Goal: Task Accomplishment & Management: Manage account settings

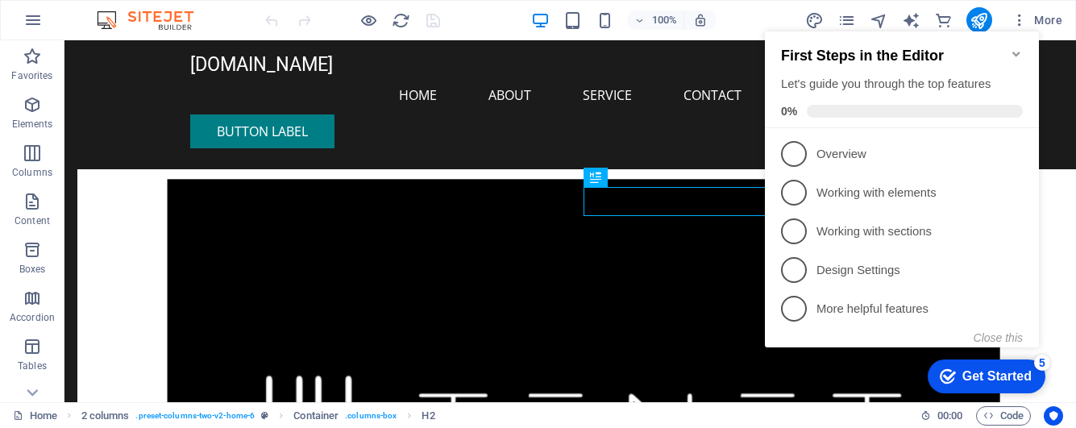
click at [951, 363] on div "checkmark Get Started 5" at bounding box center [987, 377] width 118 height 34
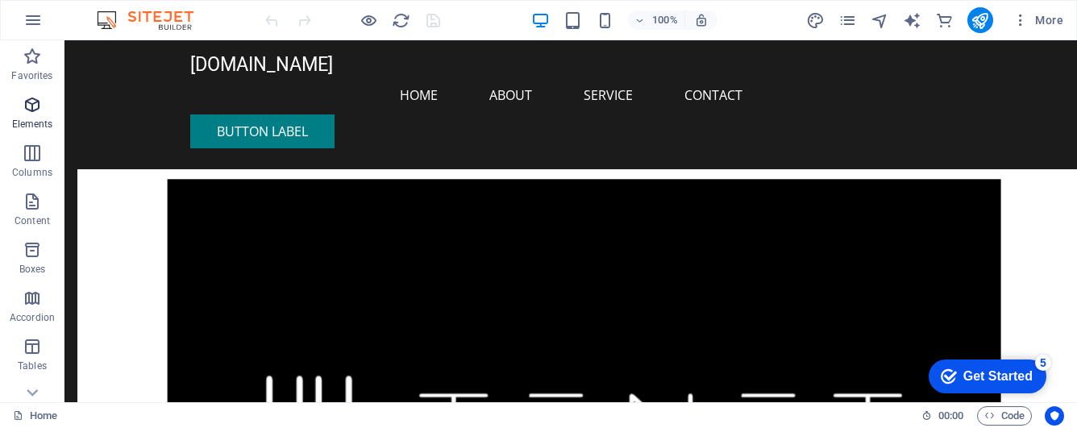
click at [30, 118] on p "Elements" at bounding box center [32, 124] width 41 height 13
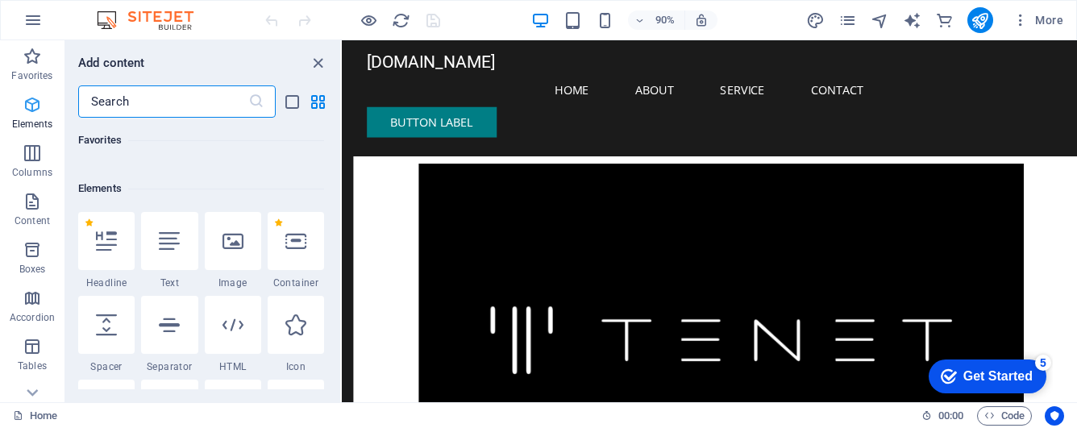
scroll to position [172, 0]
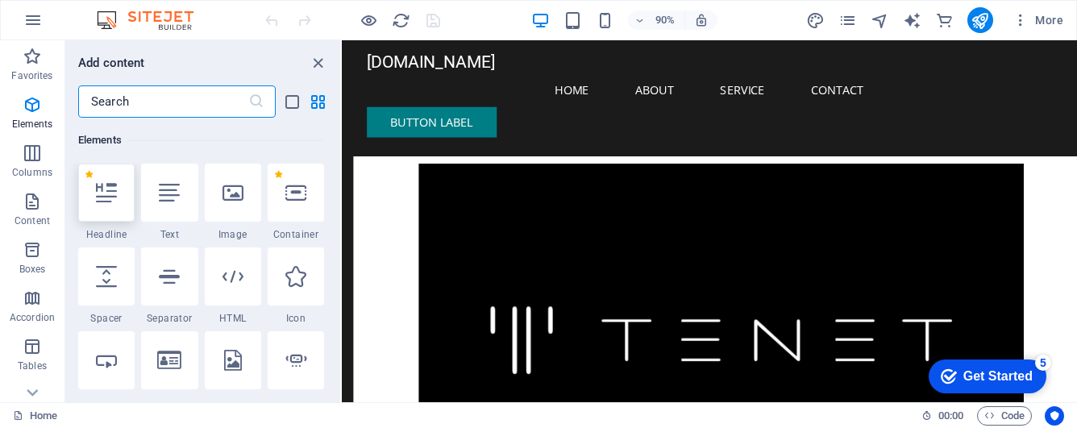
click at [94, 197] on div at bounding box center [106, 193] width 56 height 58
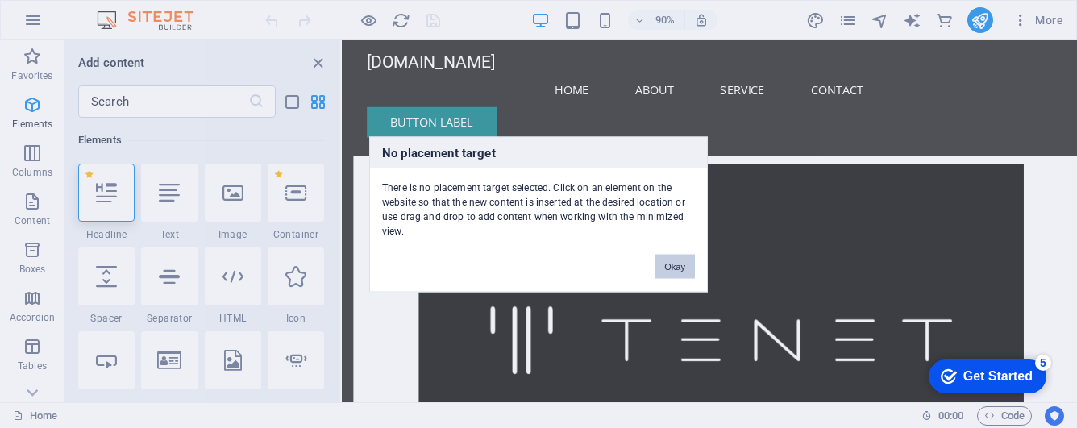
click at [687, 268] on button "Okay" at bounding box center [675, 266] width 40 height 24
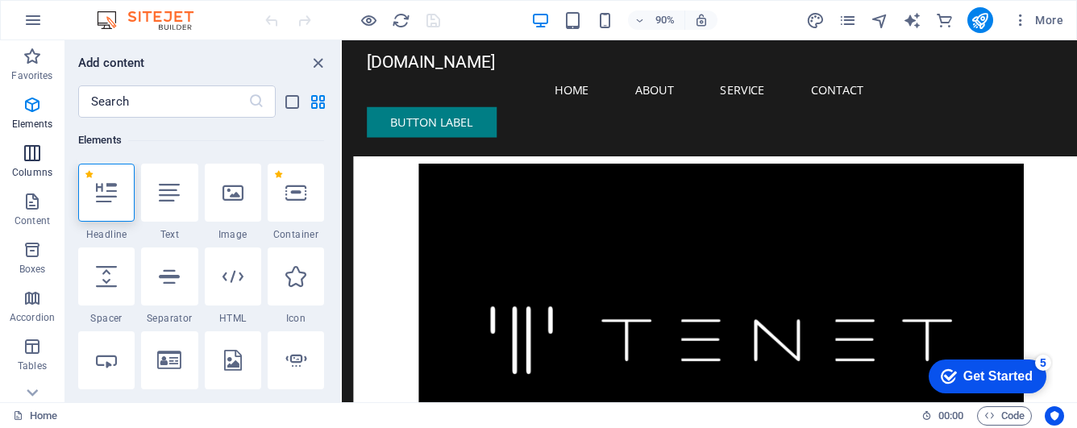
click at [35, 164] on span "Columns" at bounding box center [32, 163] width 64 height 39
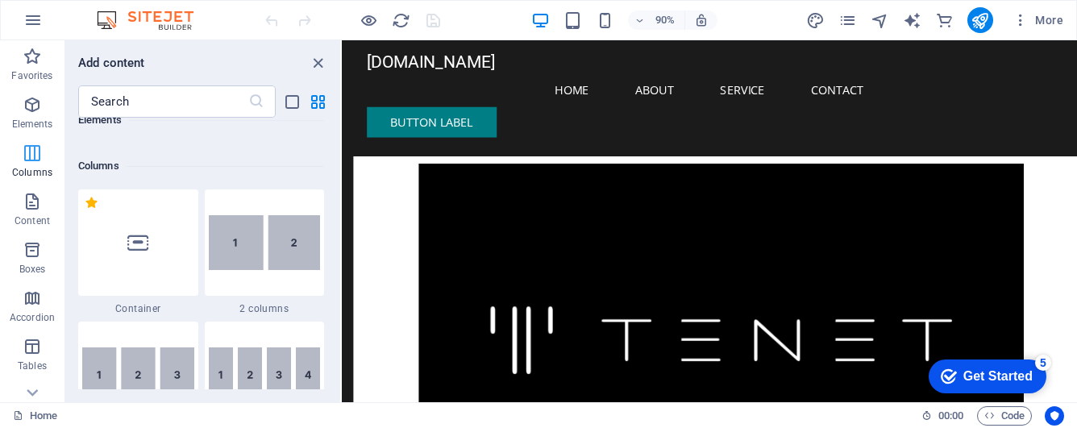
scroll to position [798, 0]
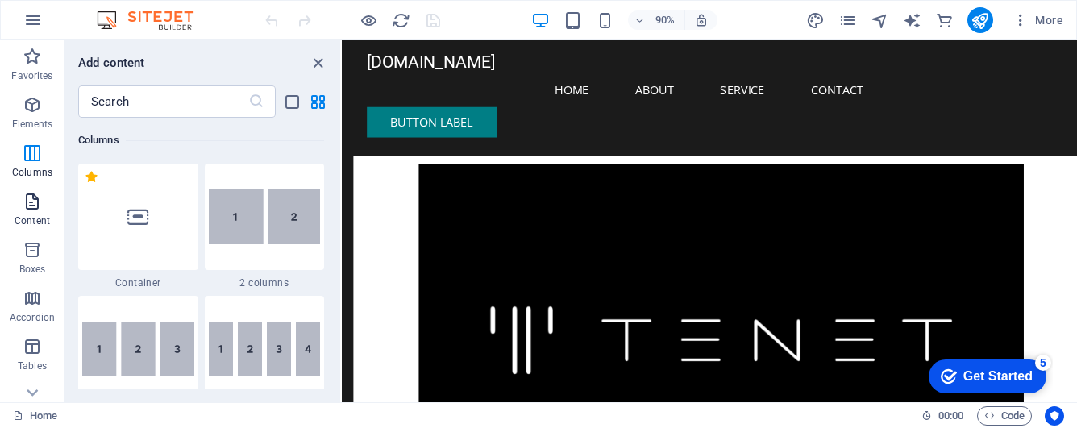
click at [39, 212] on span "Content" at bounding box center [32, 211] width 64 height 39
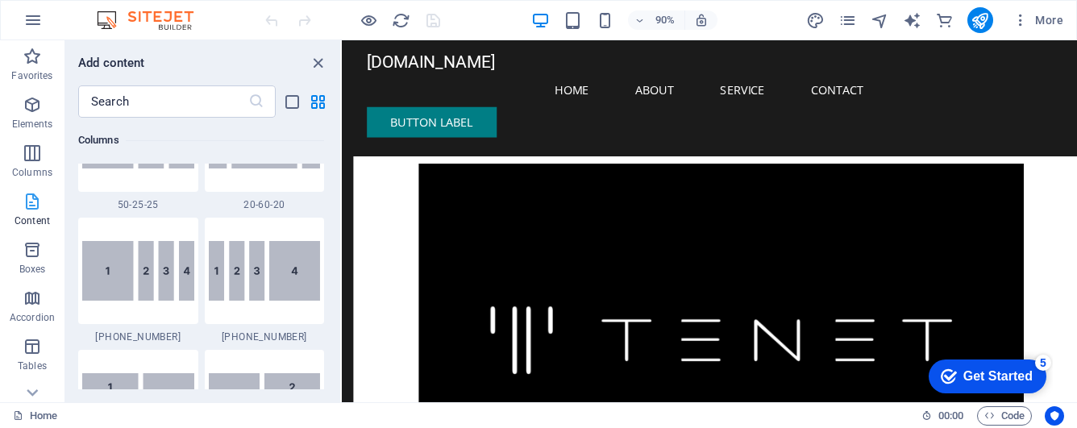
scroll to position [2821, 0]
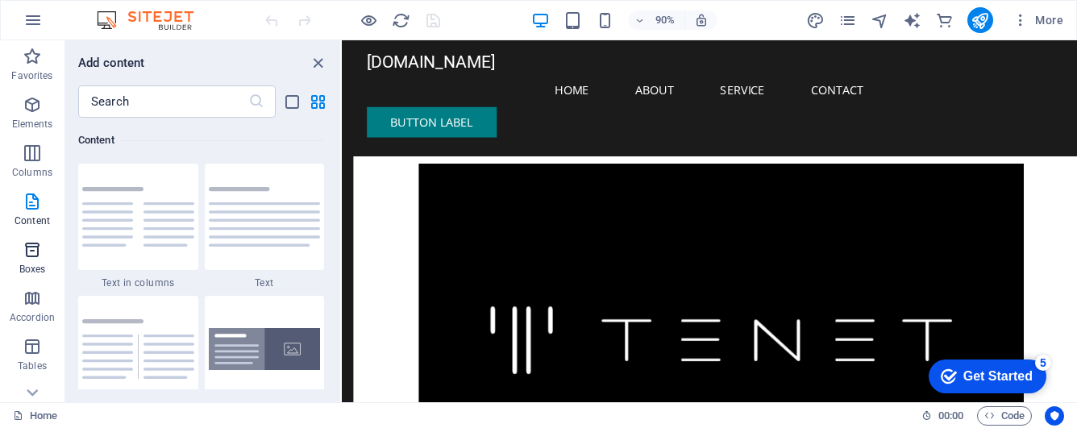
click at [37, 261] on span "Boxes" at bounding box center [32, 259] width 64 height 39
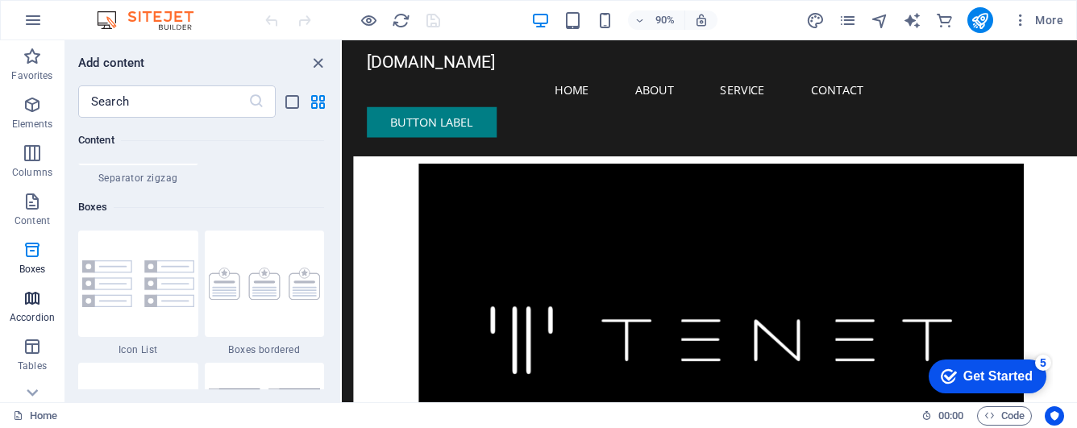
scroll to position [4447, 0]
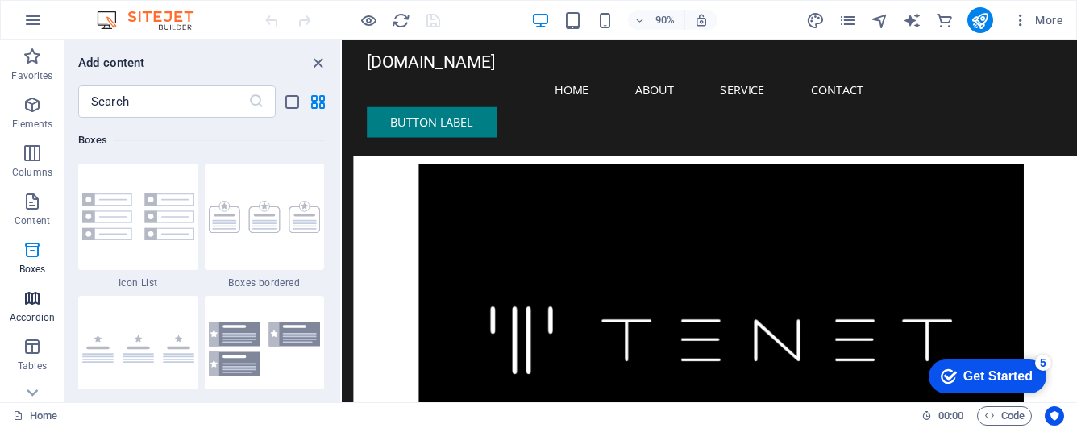
click at [31, 311] on p "Accordion" at bounding box center [32, 317] width 45 height 13
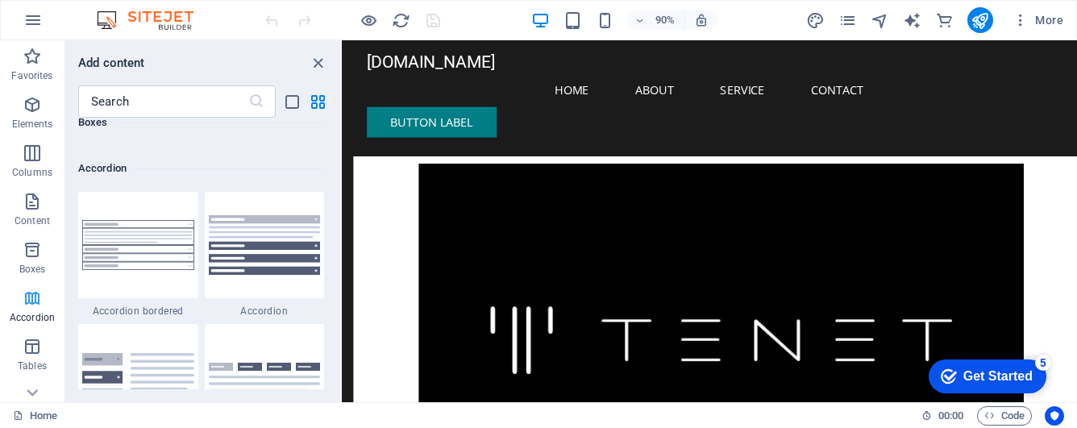
scroll to position [5148, 0]
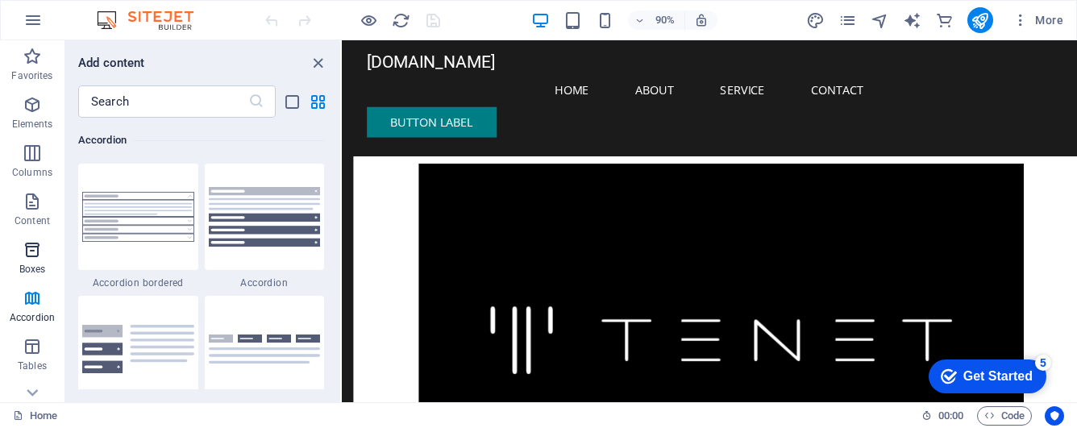
click at [27, 258] on icon "button" at bounding box center [32, 249] width 19 height 19
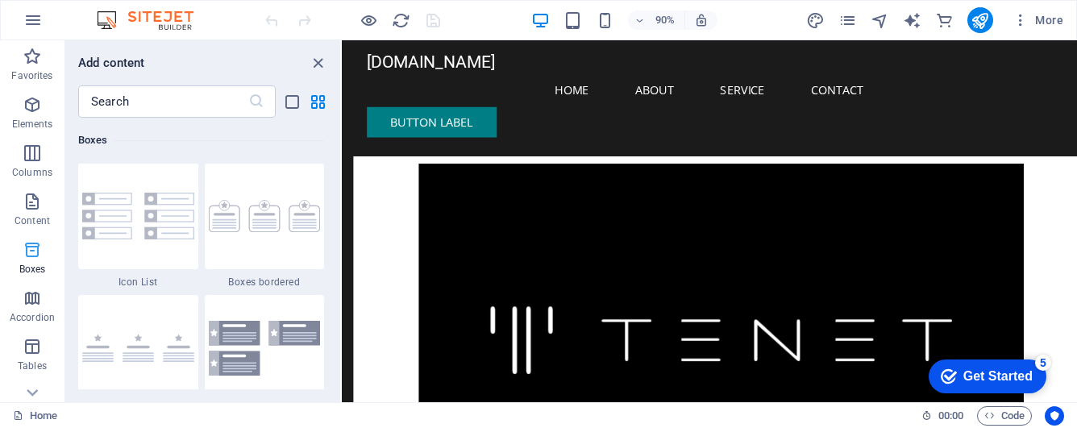
scroll to position [4447, 0]
click at [246, 237] on div at bounding box center [265, 217] width 120 height 106
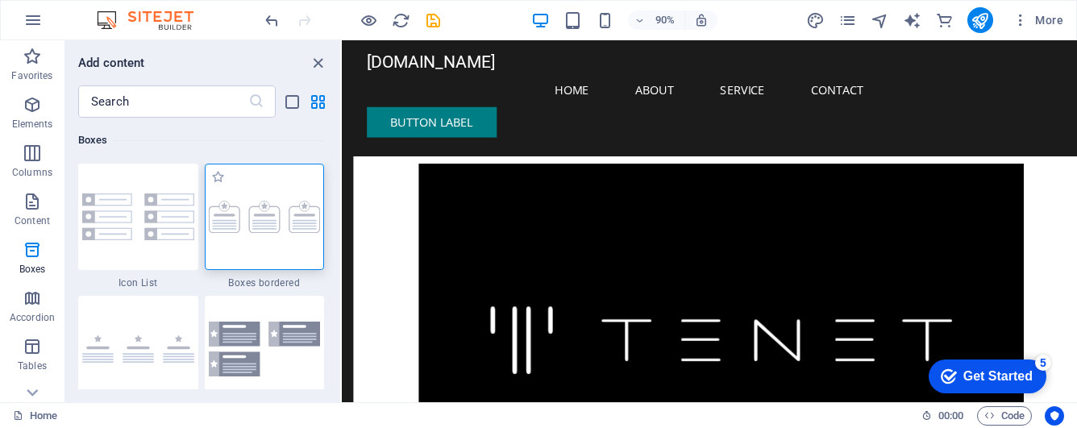
click at [246, 237] on div at bounding box center [265, 217] width 120 height 106
click at [45, 314] on p "Accordion" at bounding box center [32, 317] width 45 height 13
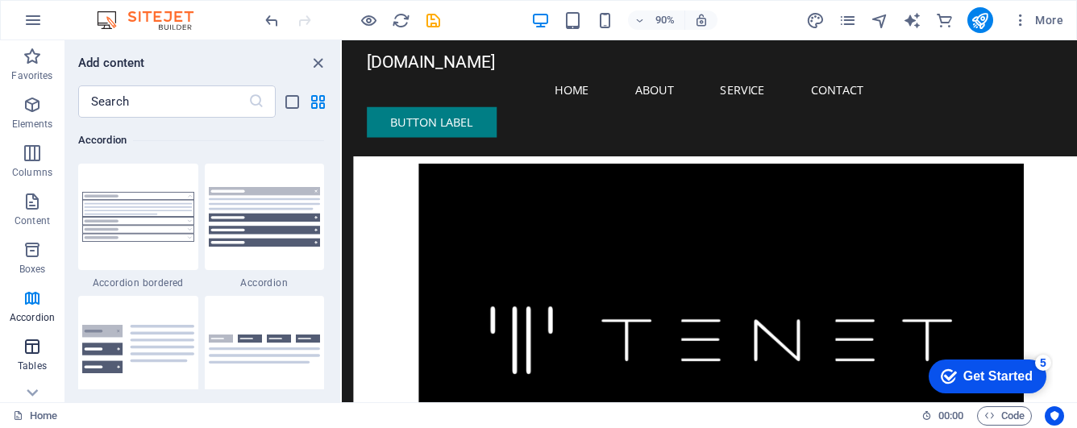
click at [44, 338] on span "Tables" at bounding box center [32, 356] width 64 height 39
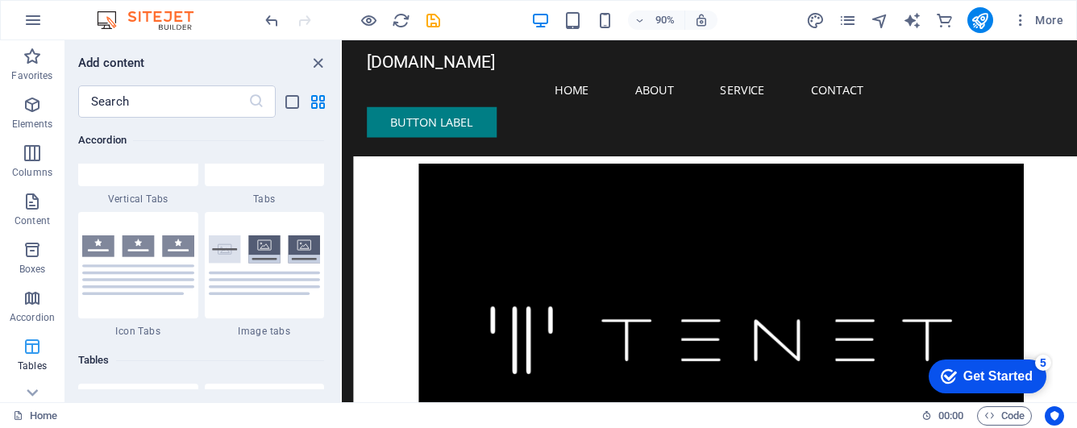
scroll to position [5584, 0]
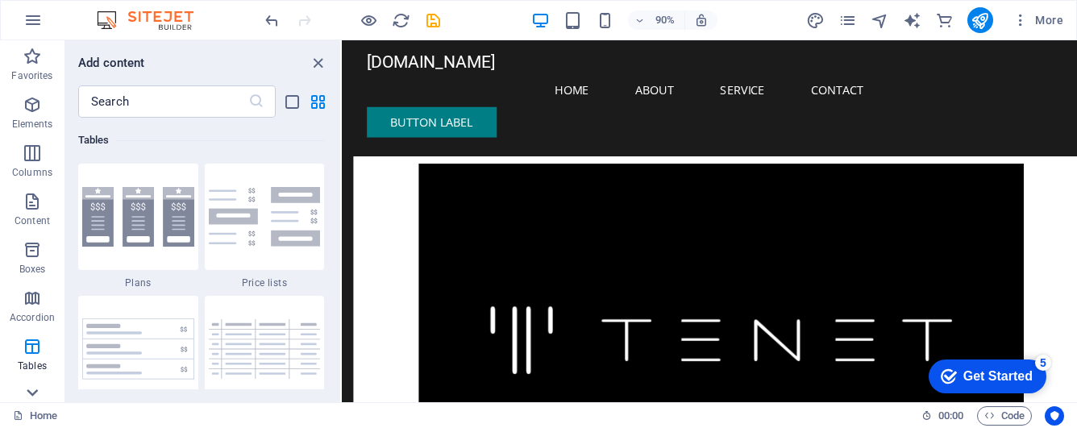
click at [33, 397] on icon at bounding box center [32, 392] width 23 height 23
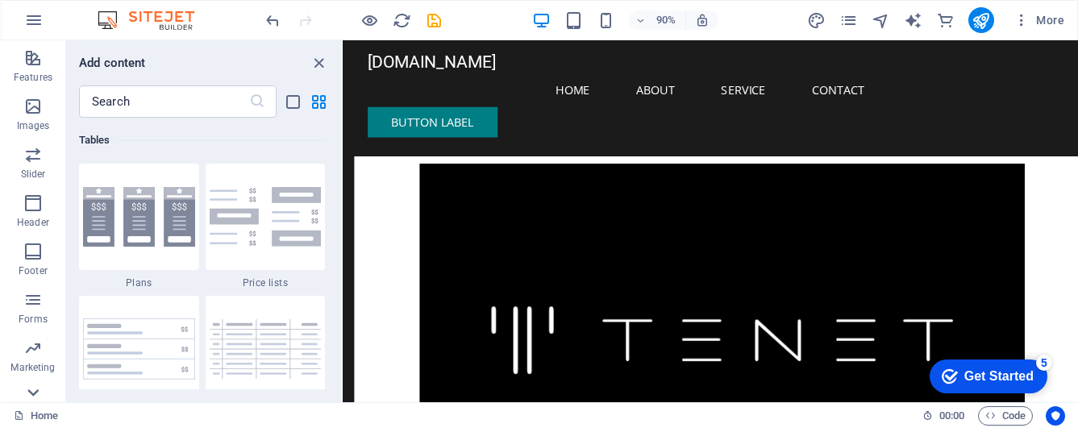
scroll to position [362, 0]
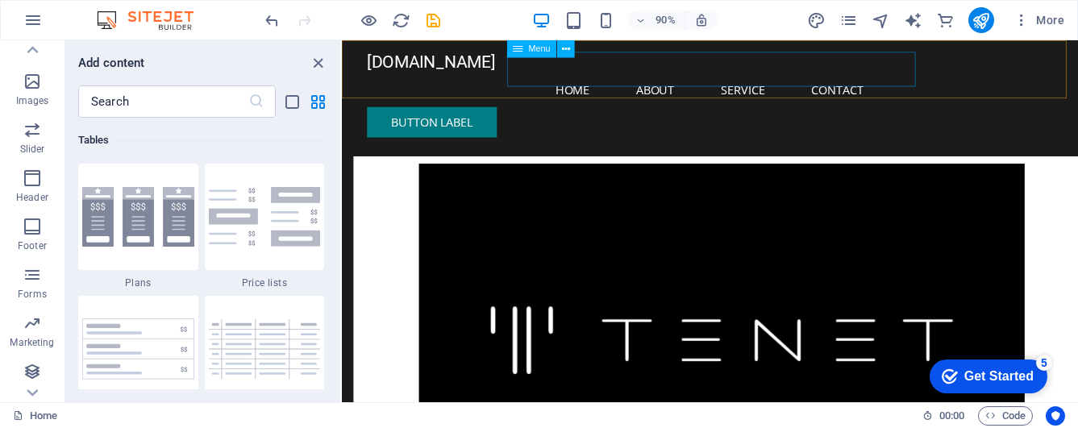
click at [921, 76] on nav "Home About Service Contact" at bounding box center [750, 95] width 761 height 39
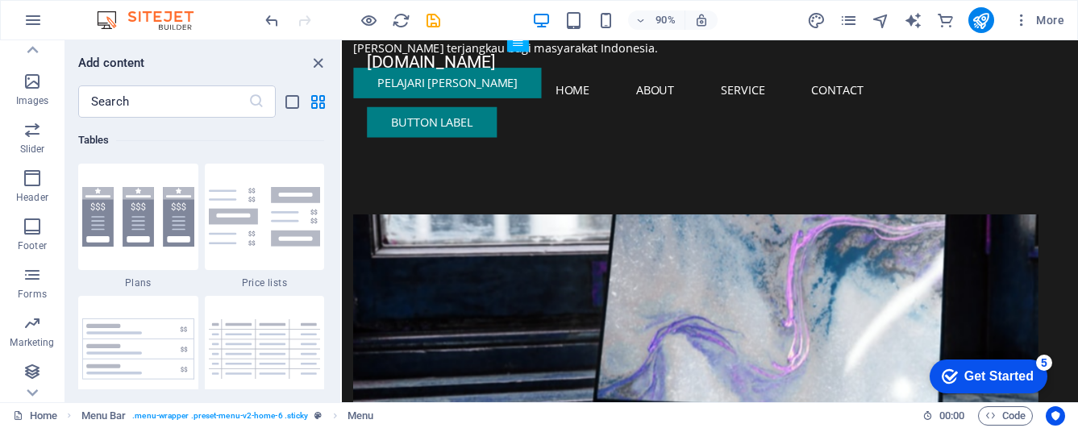
scroll to position [645, 0]
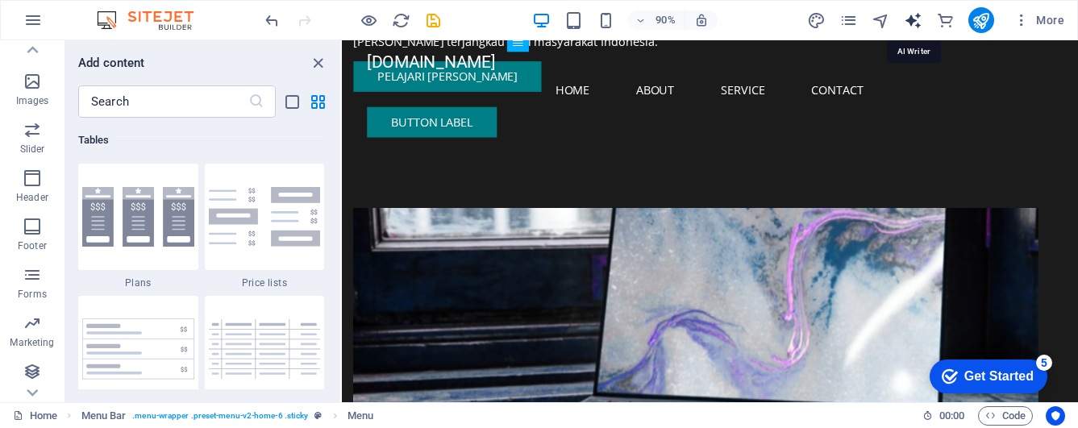
select select "English"
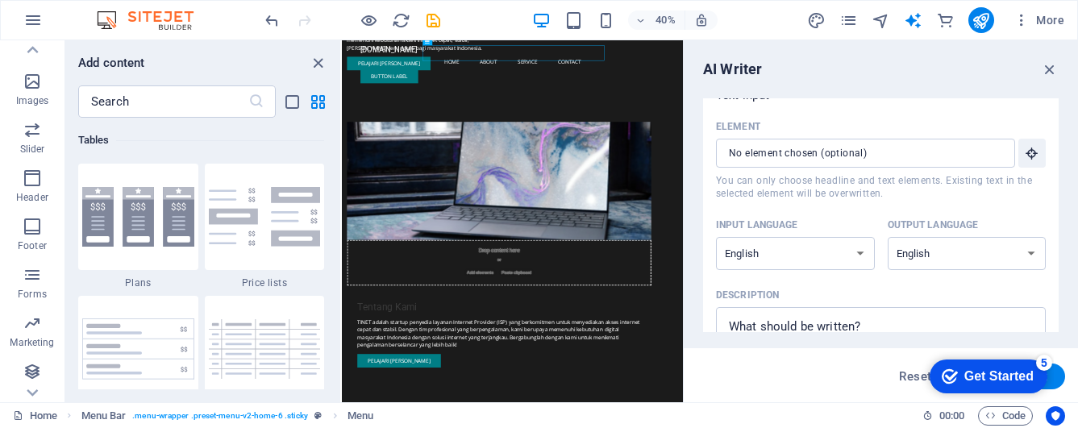
scroll to position [0, 0]
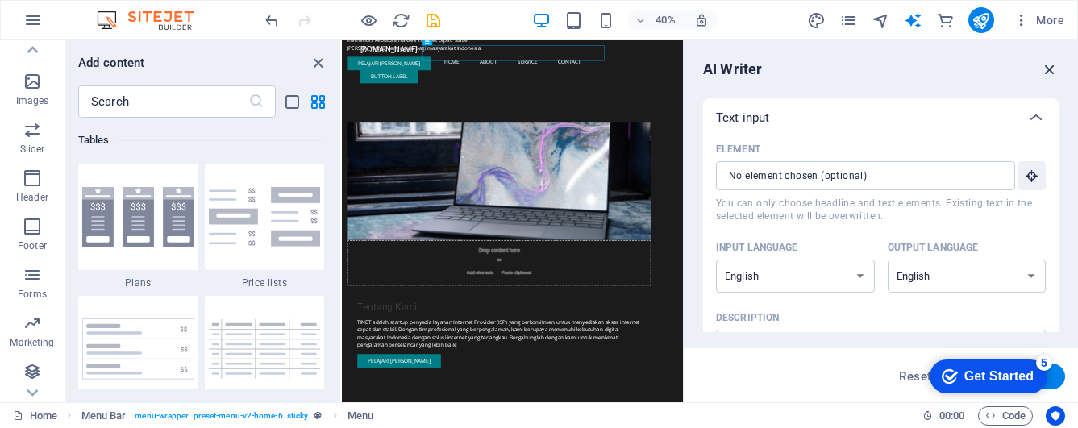
click at [1050, 73] on icon "button" at bounding box center [1050, 69] width 18 height 18
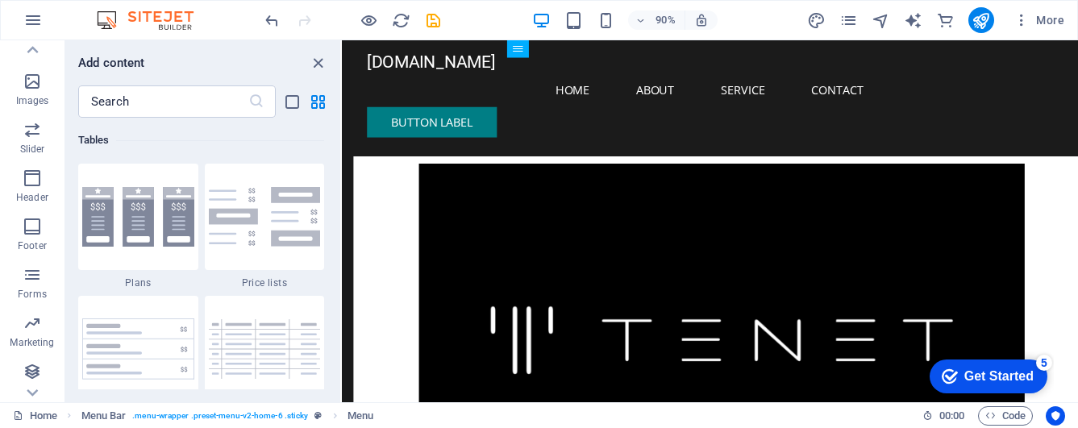
click at [978, 380] on div "Get Started" at bounding box center [998, 376] width 69 height 15
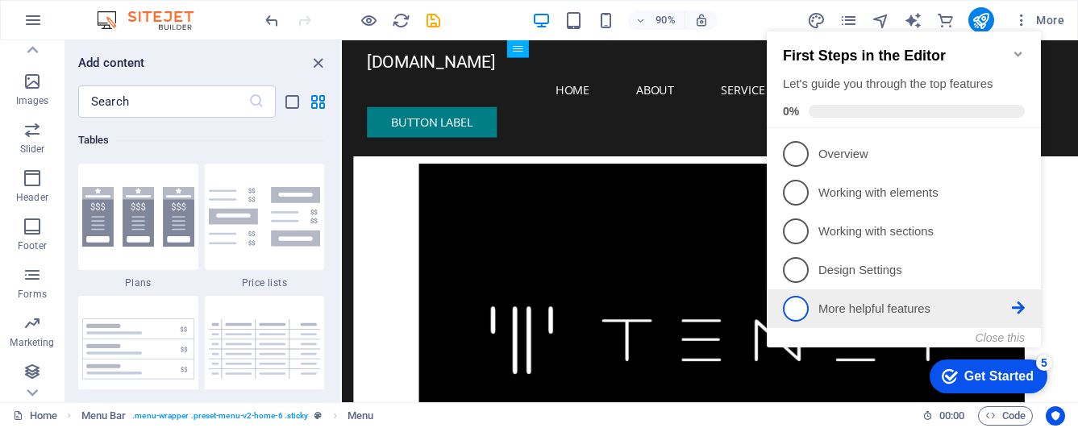
click at [889, 302] on p "More helpful features - incomplete" at bounding box center [914, 309] width 193 height 17
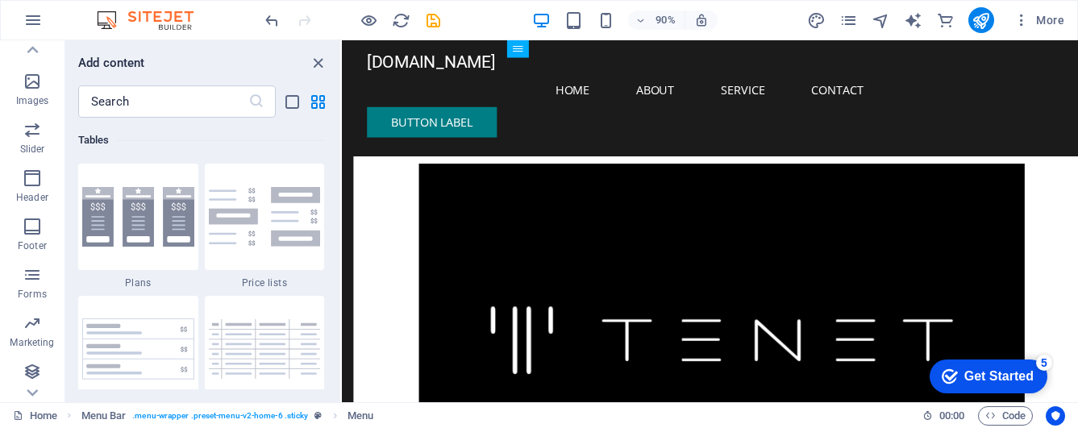
click at [964, 369] on div "Get Started" at bounding box center [998, 376] width 69 height 15
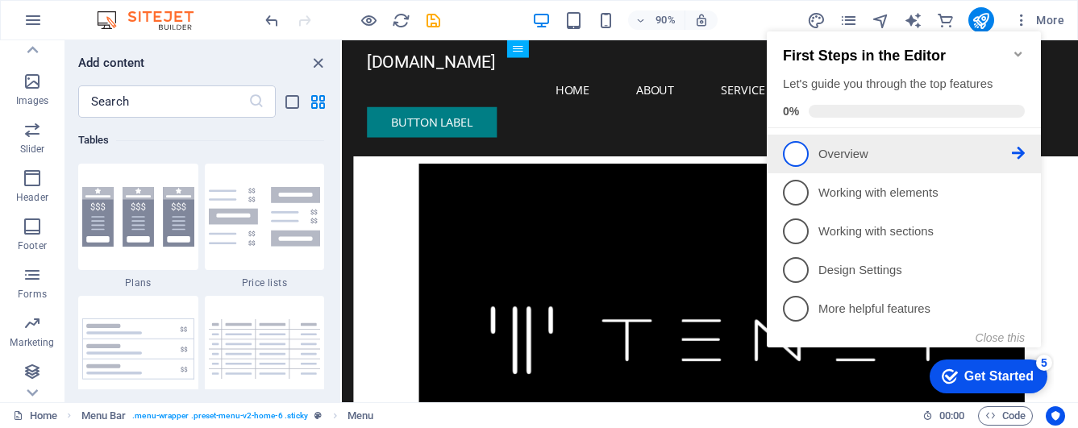
click at [866, 157] on p "Overview - incomplete" at bounding box center [914, 154] width 193 height 17
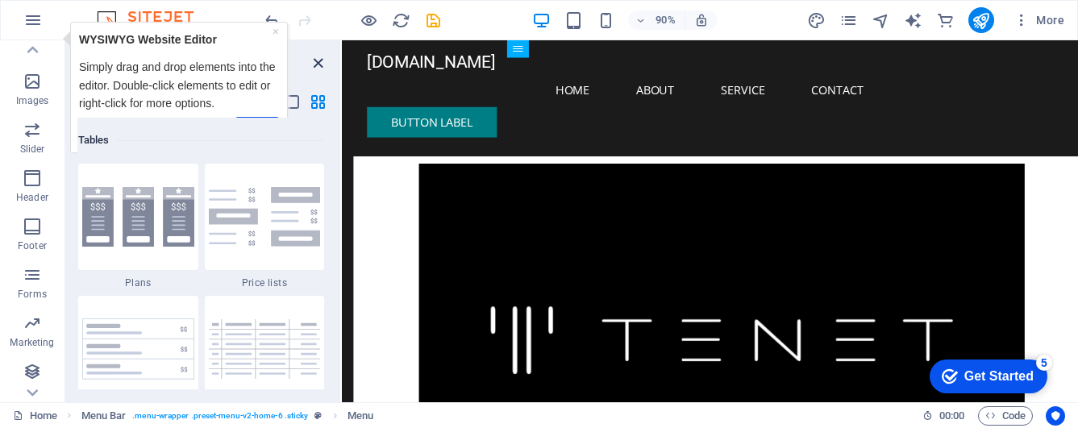
click at [318, 61] on icon "close panel" at bounding box center [318, 63] width 19 height 19
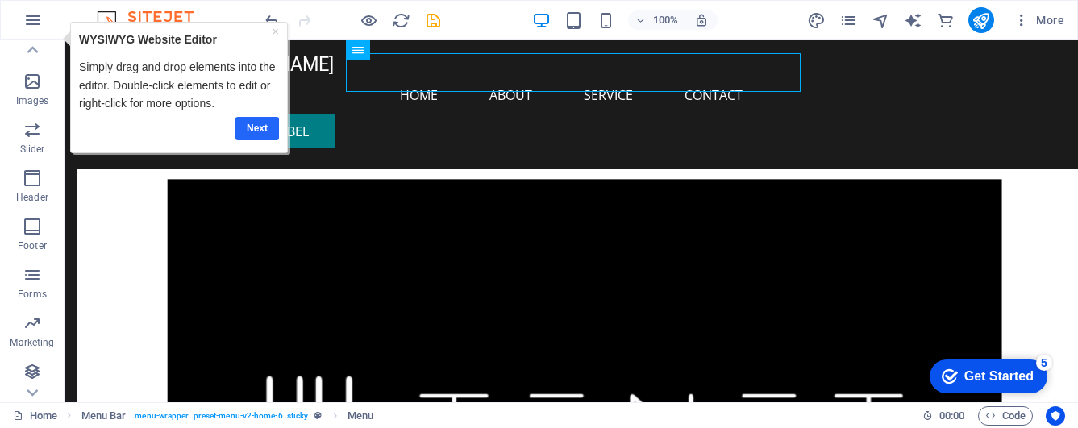
click at [246, 125] on link "Next" at bounding box center [257, 128] width 44 height 23
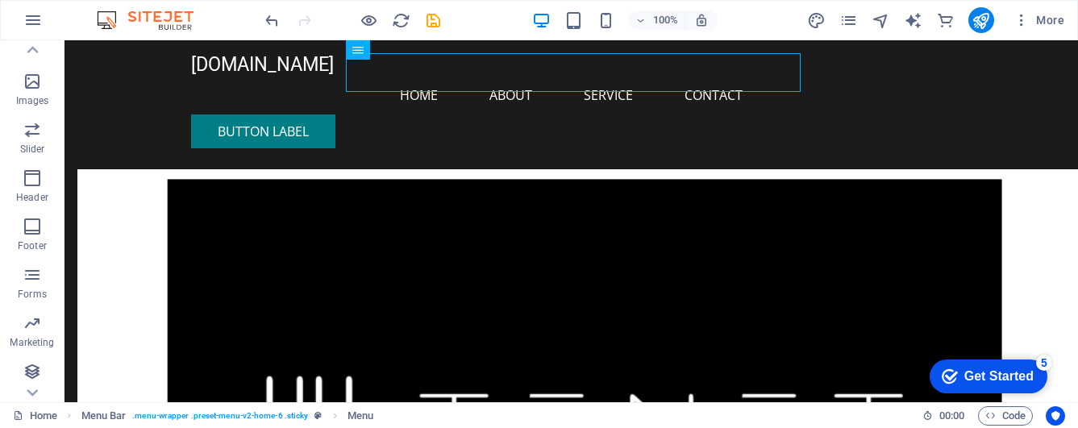
click at [1015, 377] on div "Get Started" at bounding box center [998, 376] width 69 height 15
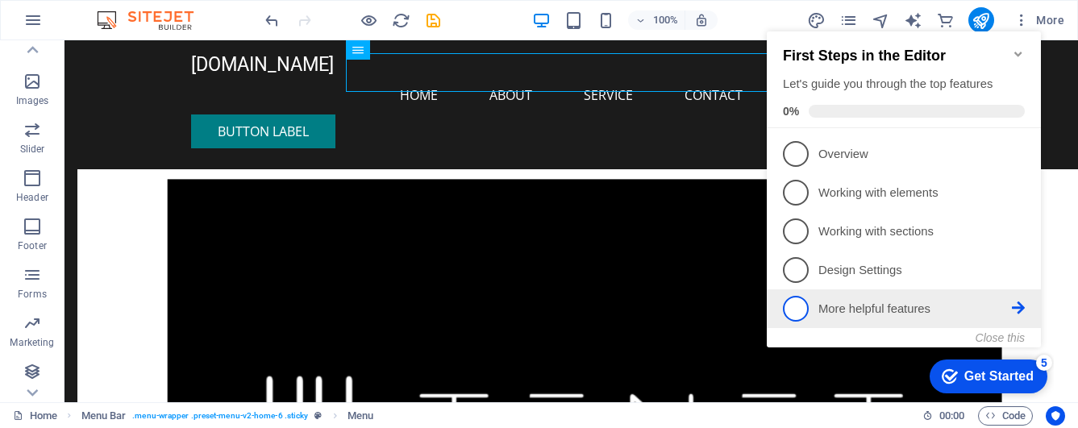
click at [946, 315] on link "5 More helpful features - incomplete" at bounding box center [904, 309] width 242 height 26
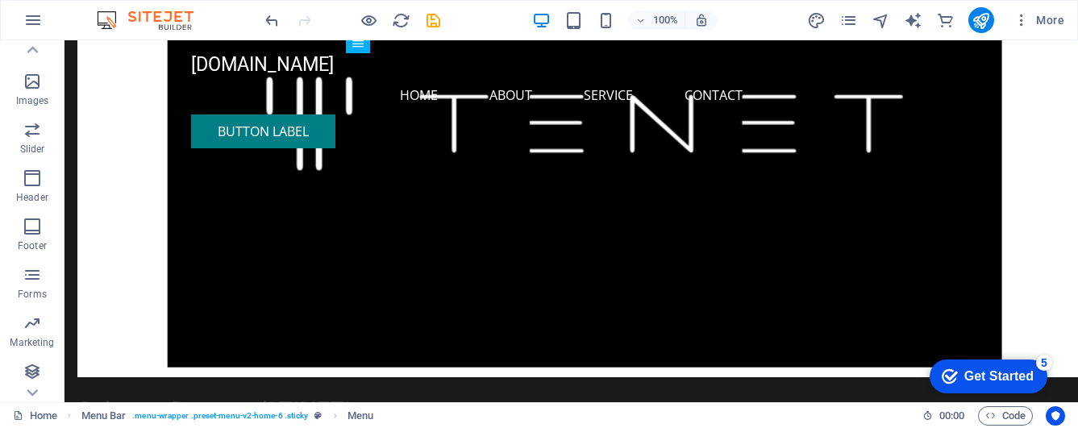
scroll to position [306, 0]
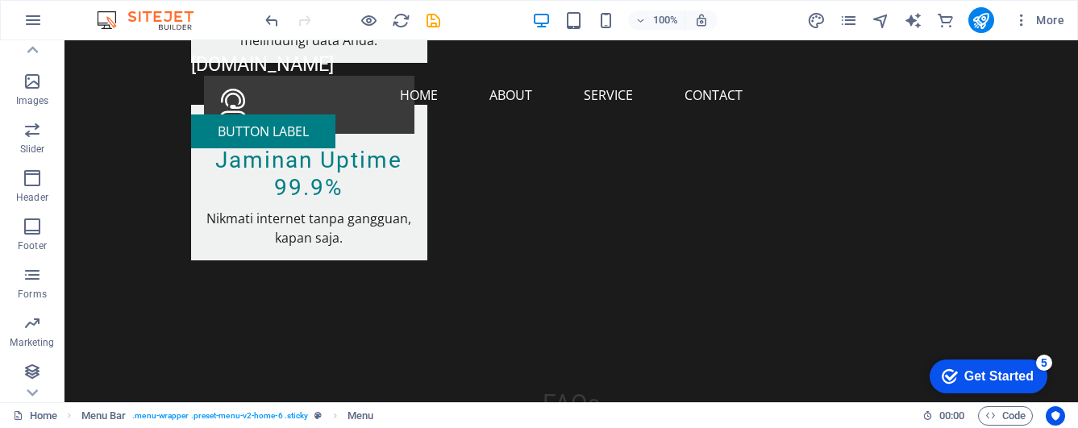
scroll to position [2719, 0]
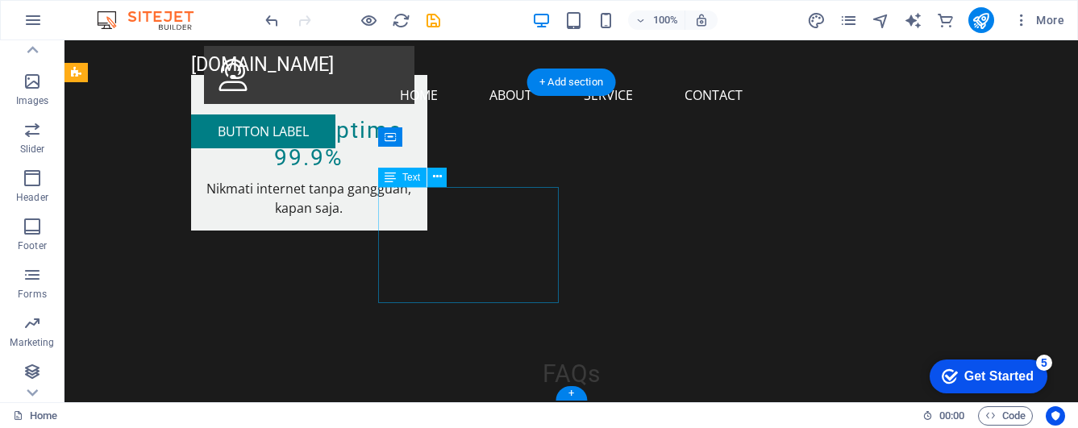
drag, startPoint x: 535, startPoint y: 231, endPoint x: 505, endPoint y: 230, distance: 29.8
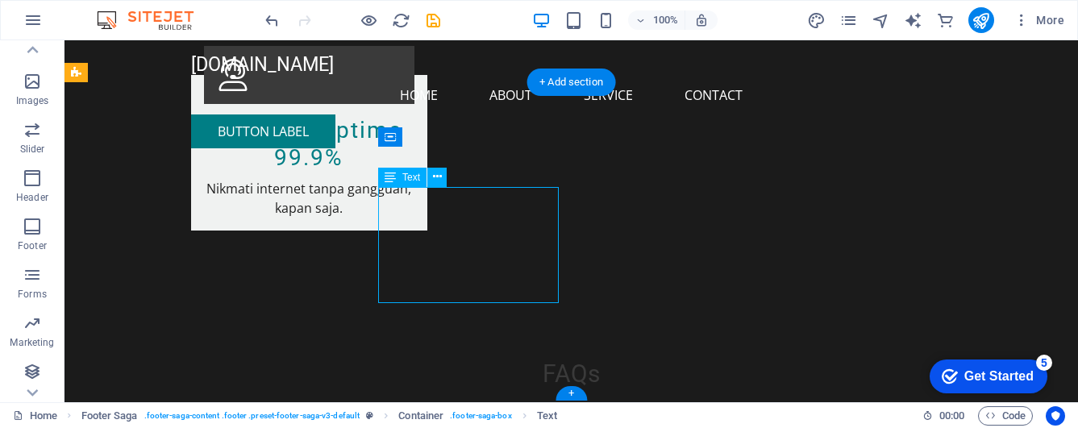
drag, startPoint x: 522, startPoint y: 230, endPoint x: 391, endPoint y: 247, distance: 131.7
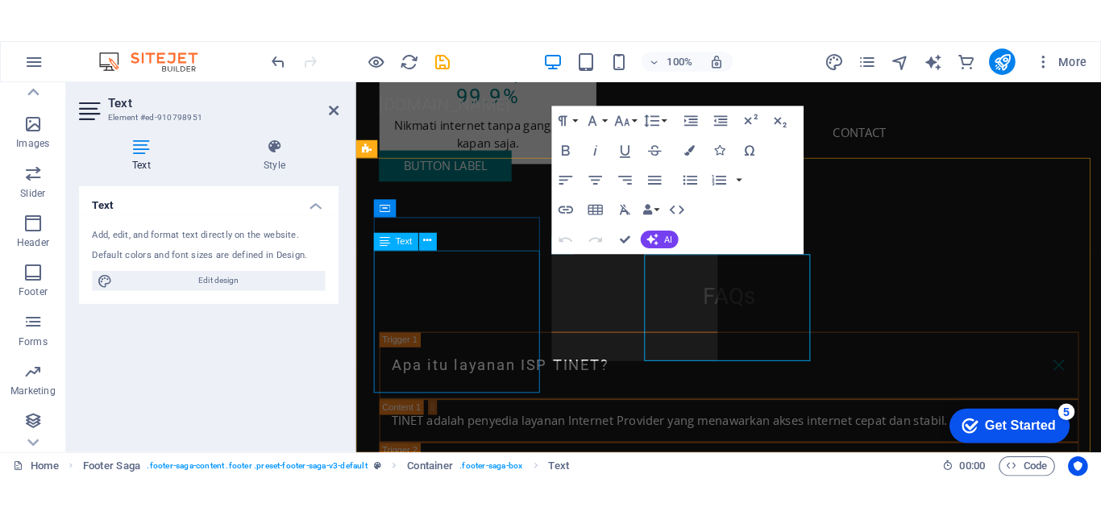
scroll to position [2678, 0]
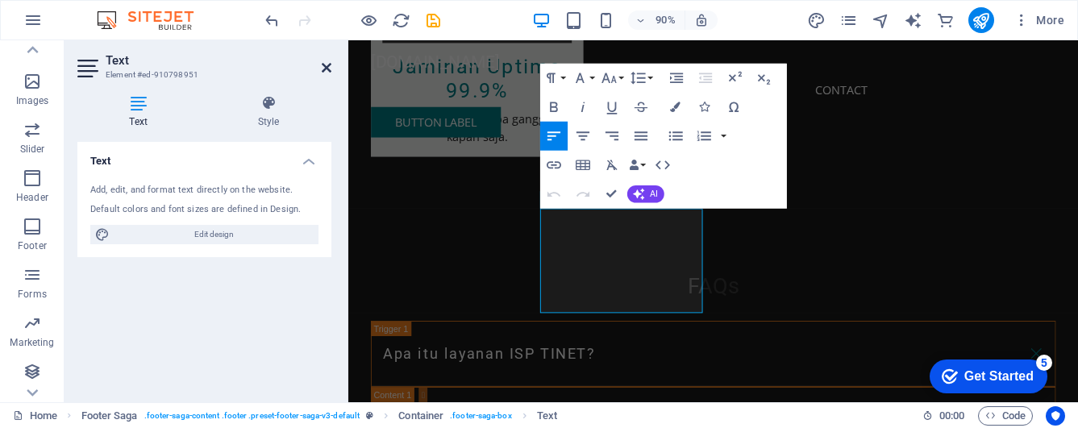
click at [323, 65] on icon at bounding box center [327, 67] width 10 height 13
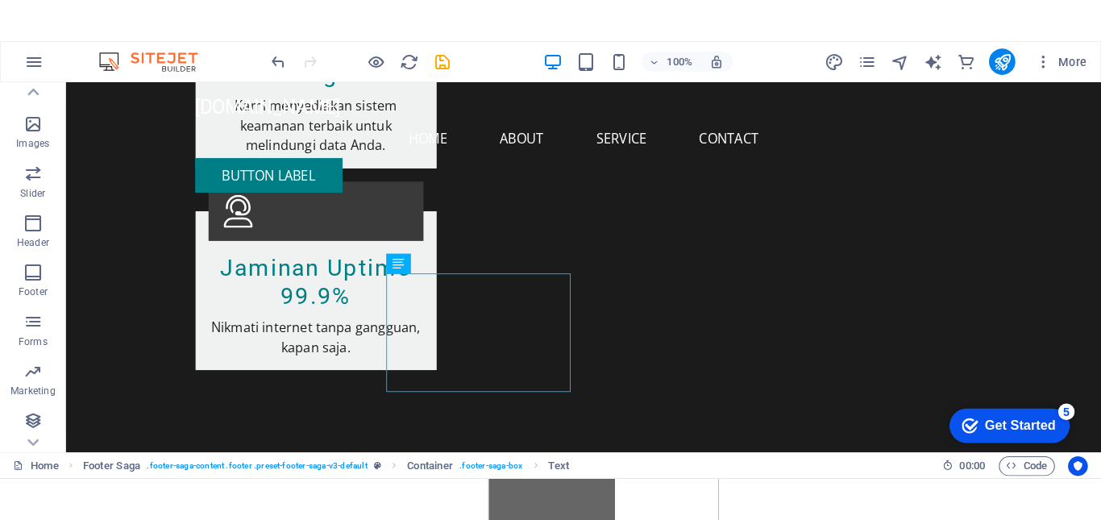
scroll to position [320, 0]
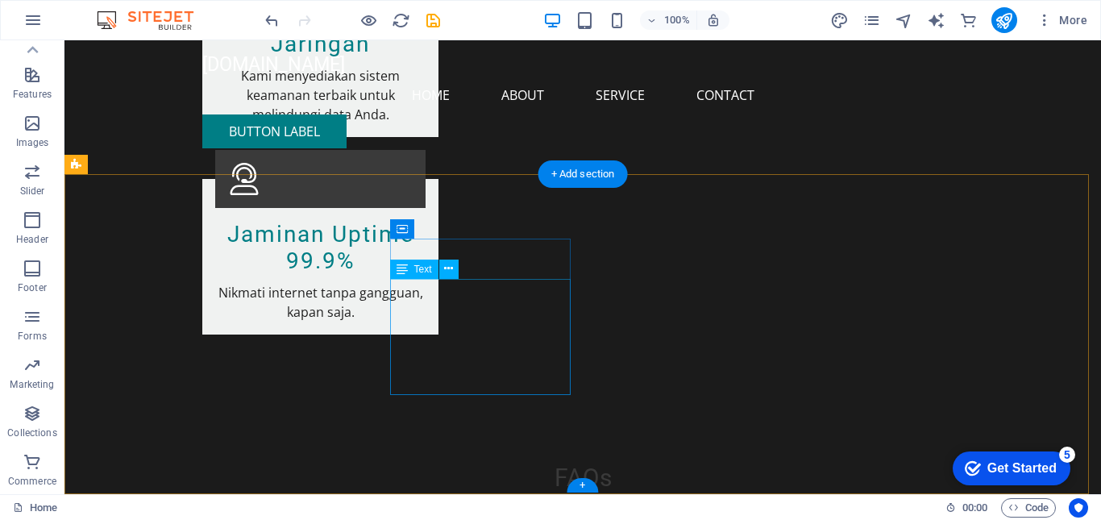
drag, startPoint x: 480, startPoint y: 338, endPoint x: 464, endPoint y: 311, distance: 31.1
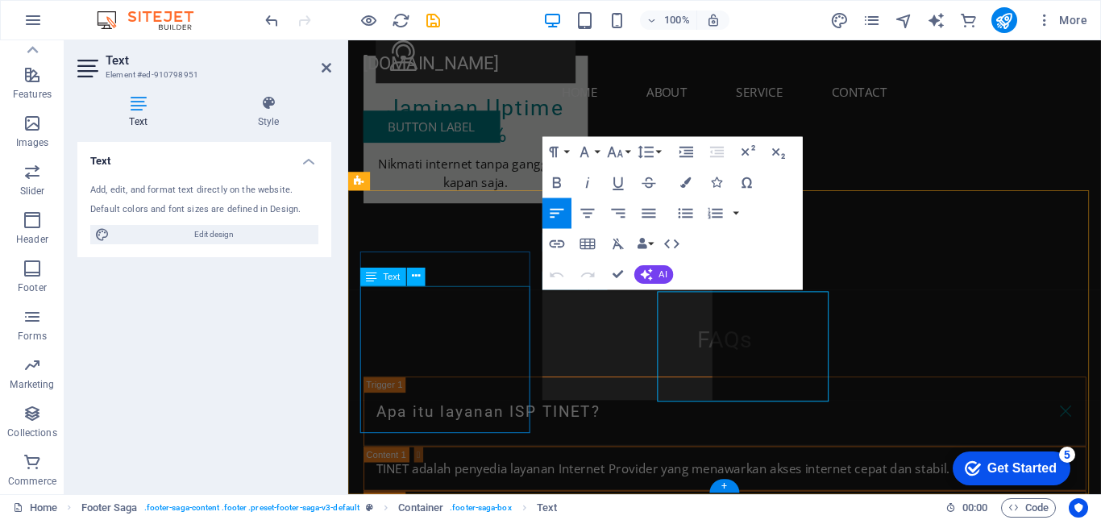
scroll to position [2601, 0]
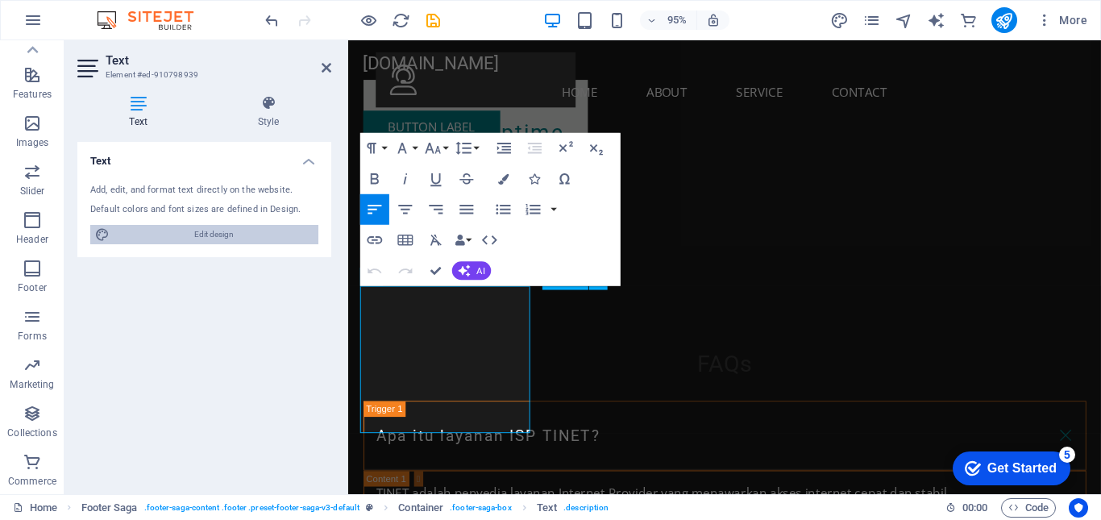
click at [276, 229] on span "Edit design" at bounding box center [213, 234] width 199 height 19
select select "px"
select select "200"
select select "px"
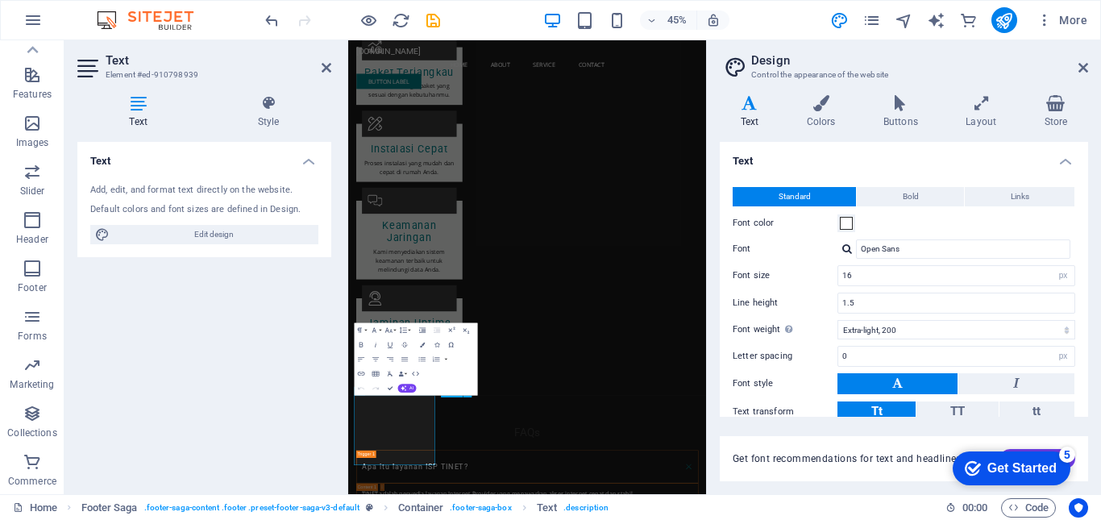
scroll to position [93, 0]
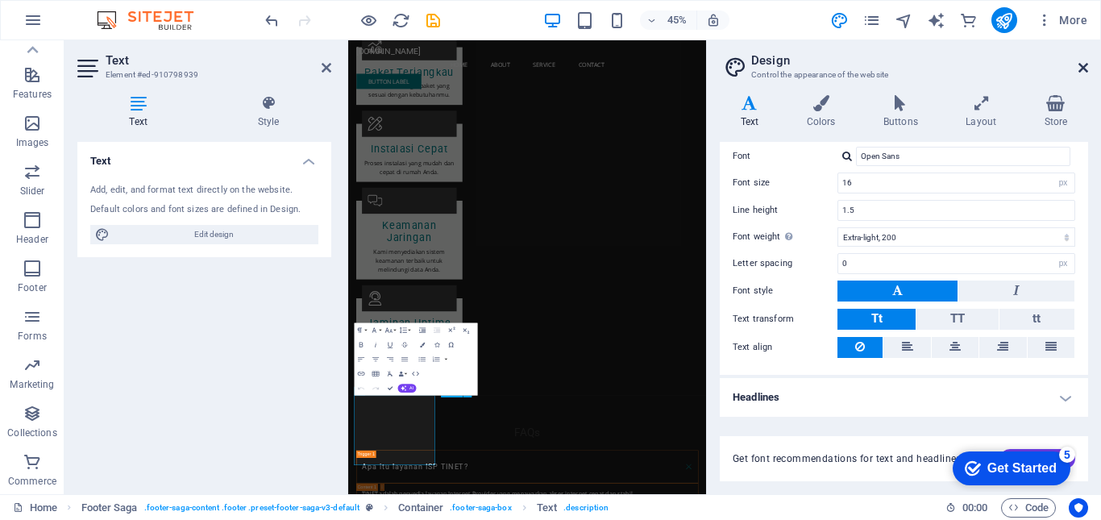
click at [1075, 62] on icon at bounding box center [1084, 67] width 10 height 13
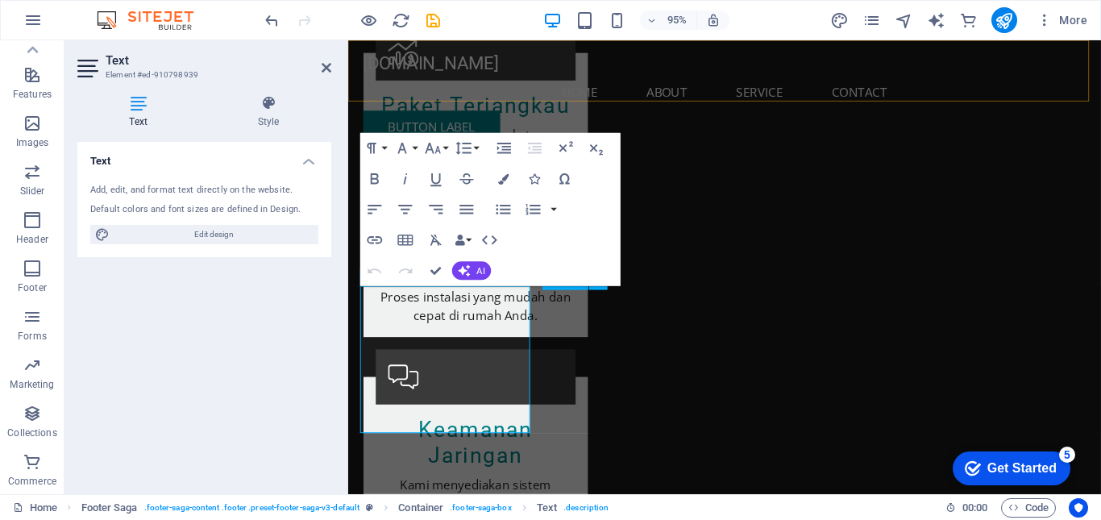
scroll to position [2601, 0]
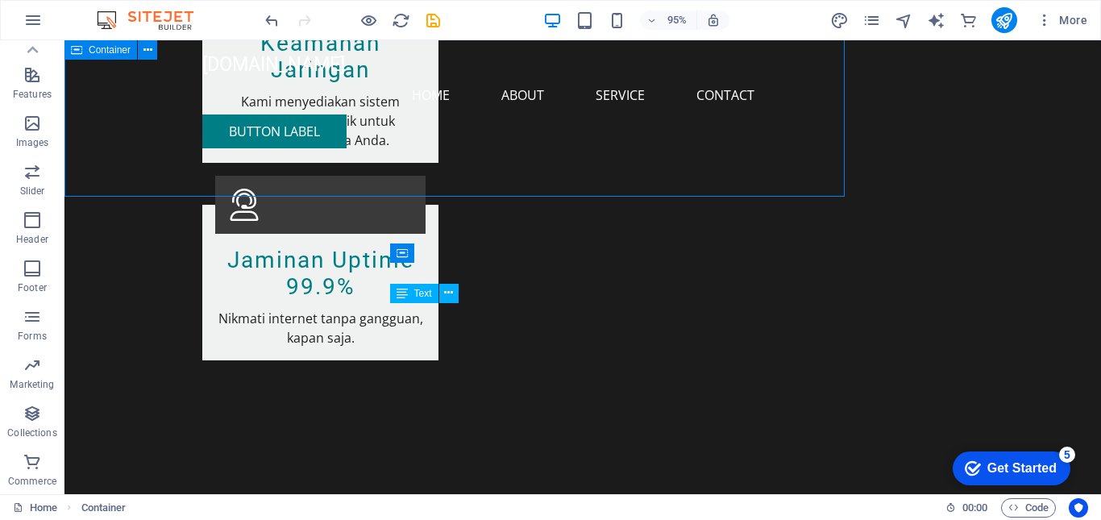
scroll to position [2602, 0]
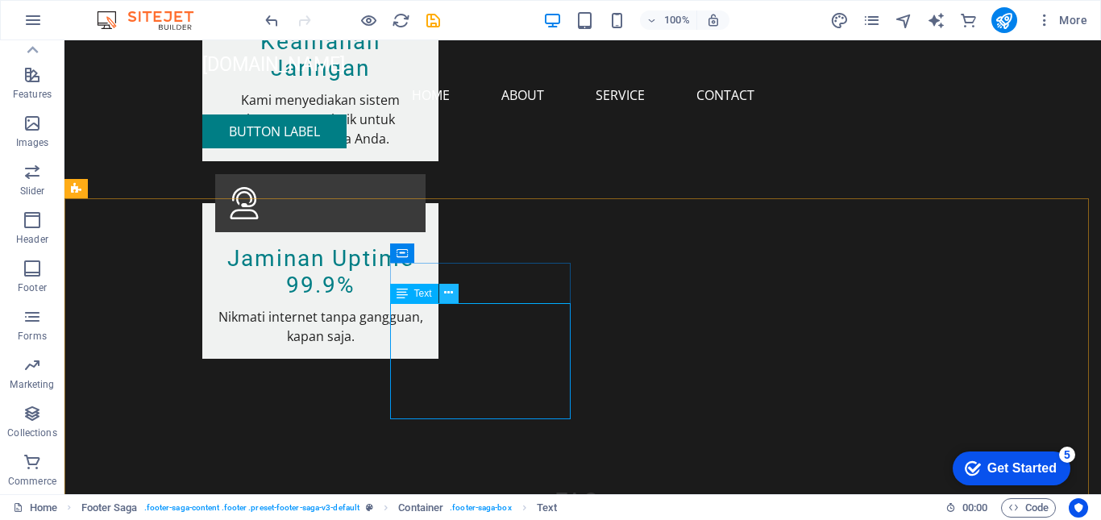
click at [450, 289] on icon at bounding box center [448, 293] width 9 height 17
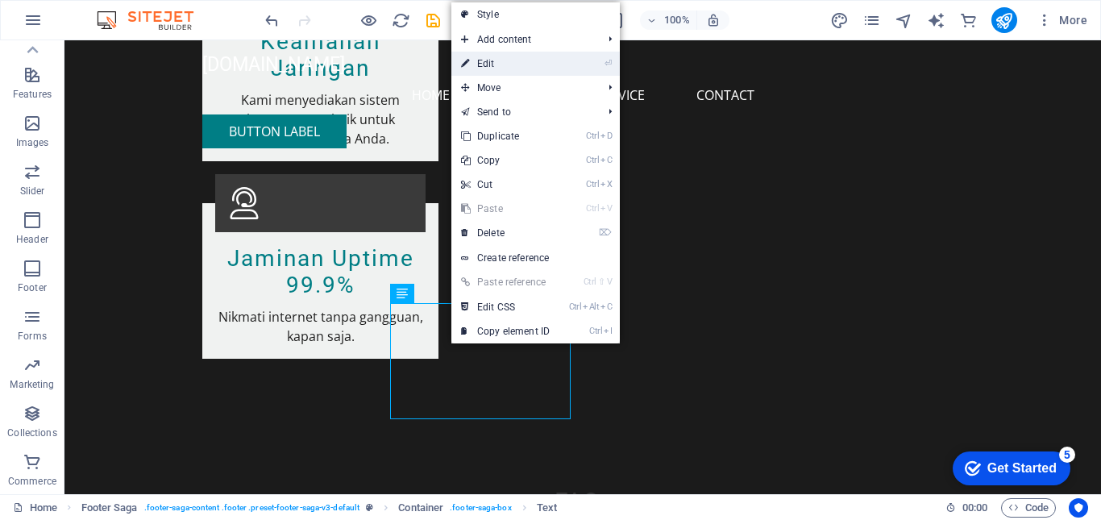
click at [473, 58] on link "⏎ Edit" at bounding box center [505, 64] width 108 height 24
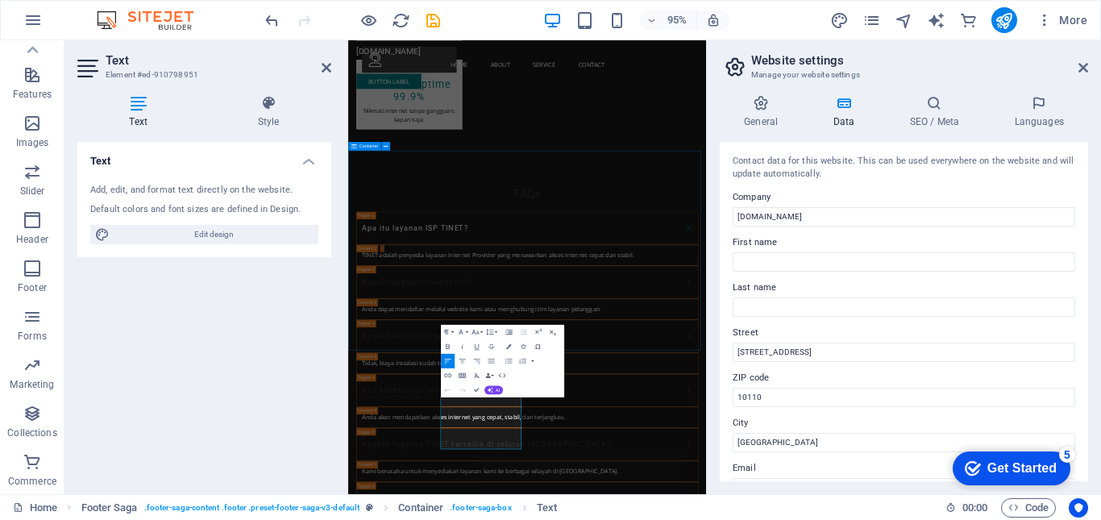
scroll to position [2071, 0]
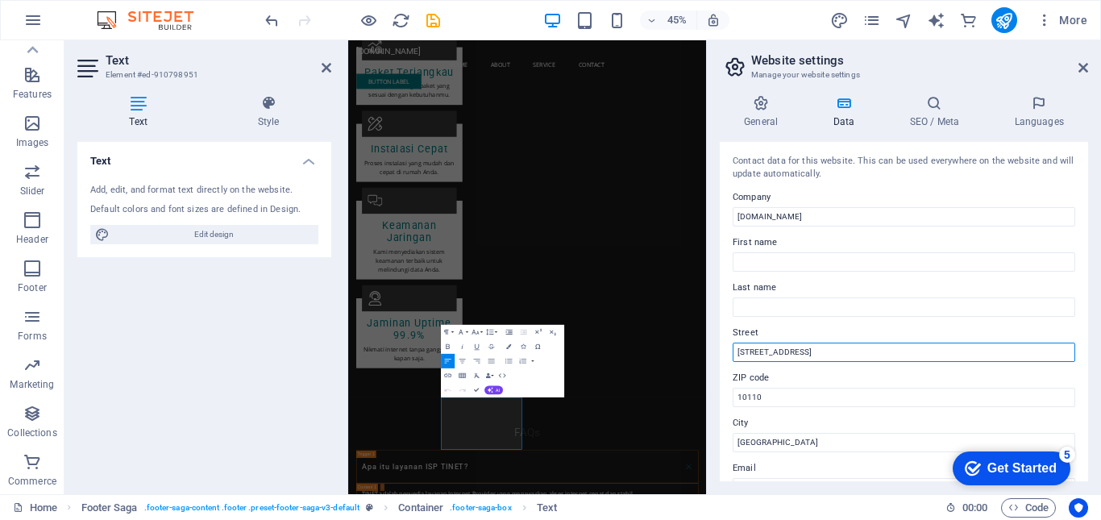
click at [843, 356] on input "[GEOGRAPHIC_DATA] 45" at bounding box center [904, 352] width 343 height 19
type input "J"
type input "Jln. [PERSON_NAME]"
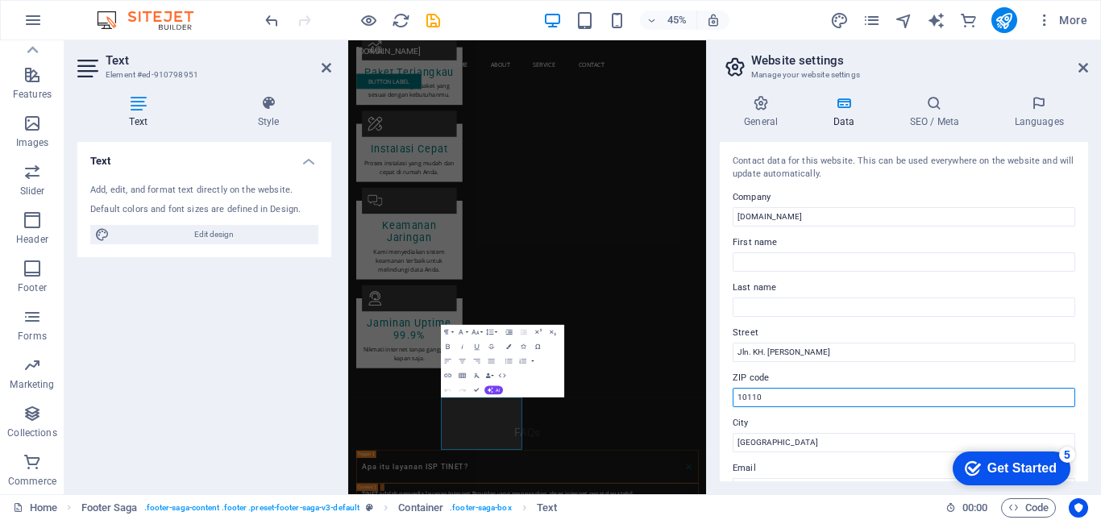
click at [951, 393] on input "10110" at bounding box center [904, 397] width 343 height 19
type input "1"
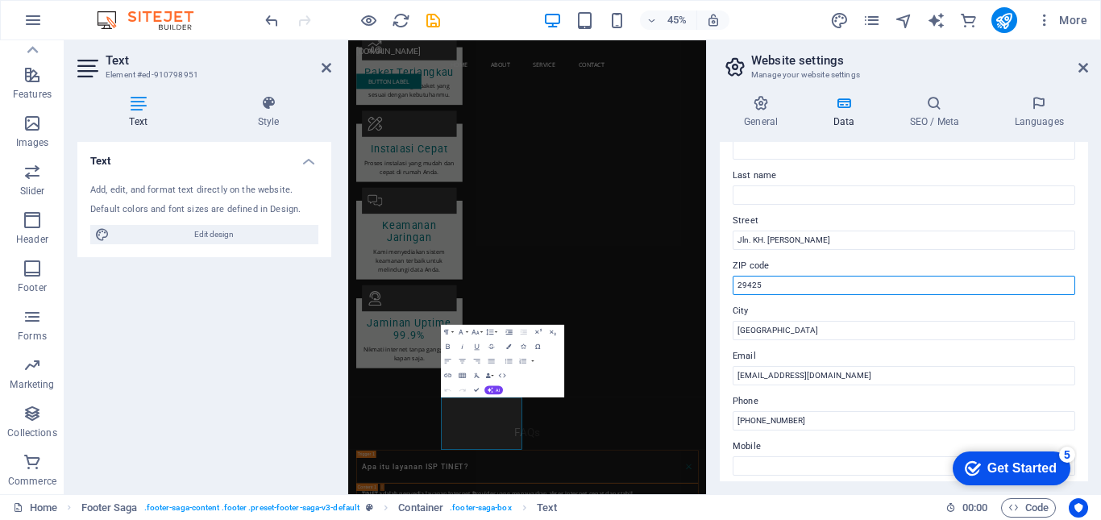
scroll to position [114, 0]
type input "29425"
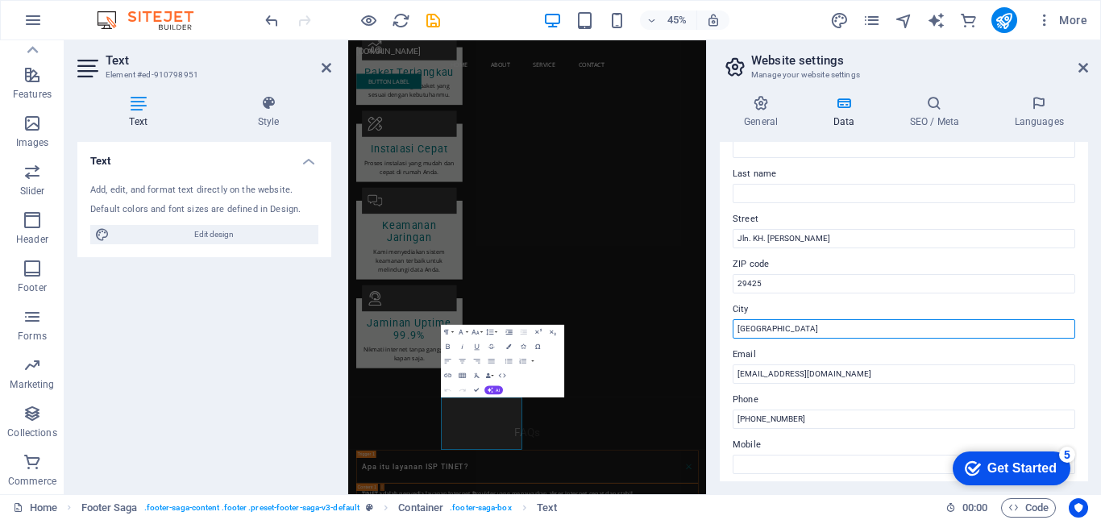
click at [808, 327] on input "[GEOGRAPHIC_DATA]" at bounding box center [904, 328] width 343 height 19
type input "J"
type input "Batam"
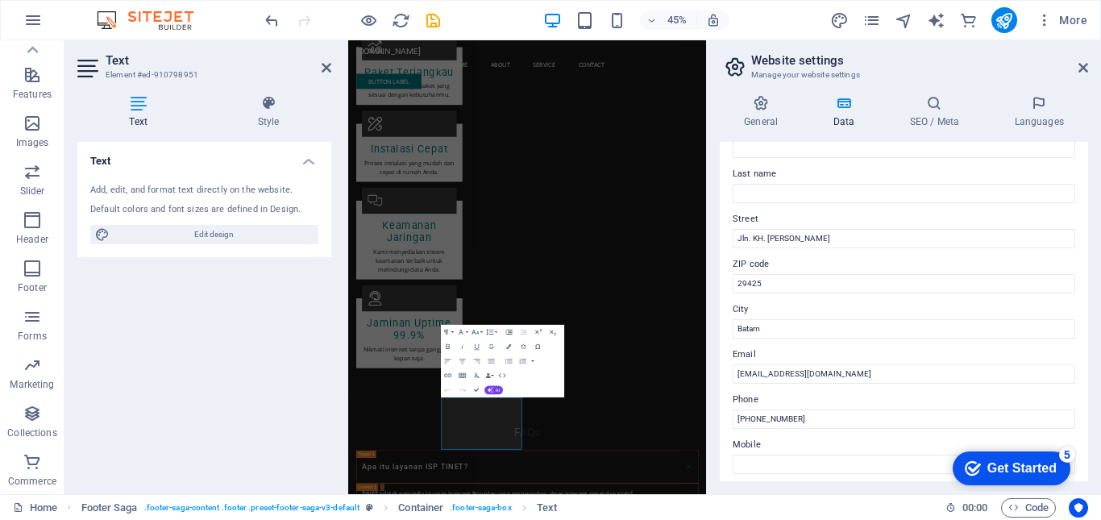
click at [910, 303] on label "City" at bounding box center [904, 309] width 343 height 19
click at [910, 319] on input "Batam" at bounding box center [904, 328] width 343 height 19
click at [805, 416] on input "[PHONE_NUMBER]" at bounding box center [904, 419] width 343 height 19
click at [751, 420] on input "+62-818" at bounding box center [904, 419] width 343 height 19
click at [755, 420] on input "+62-818" at bounding box center [904, 419] width 343 height 19
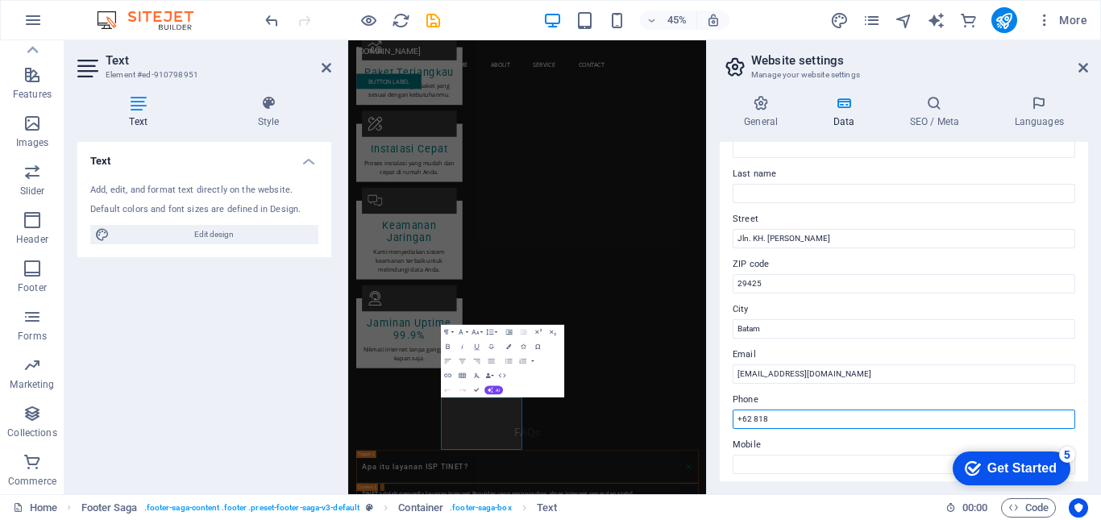
click at [769, 419] on input "+62 818" at bounding box center [904, 419] width 343 height 19
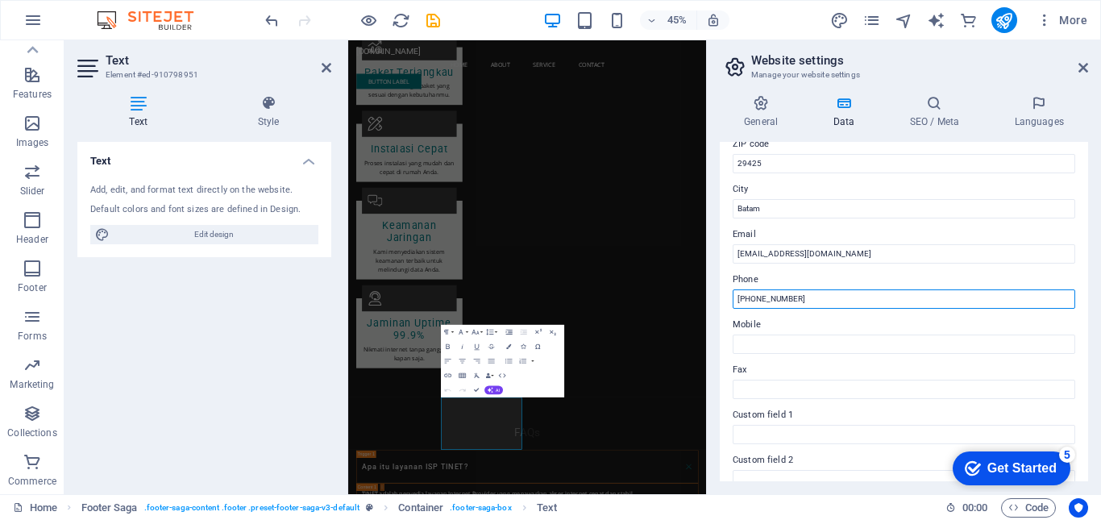
scroll to position [211, 0]
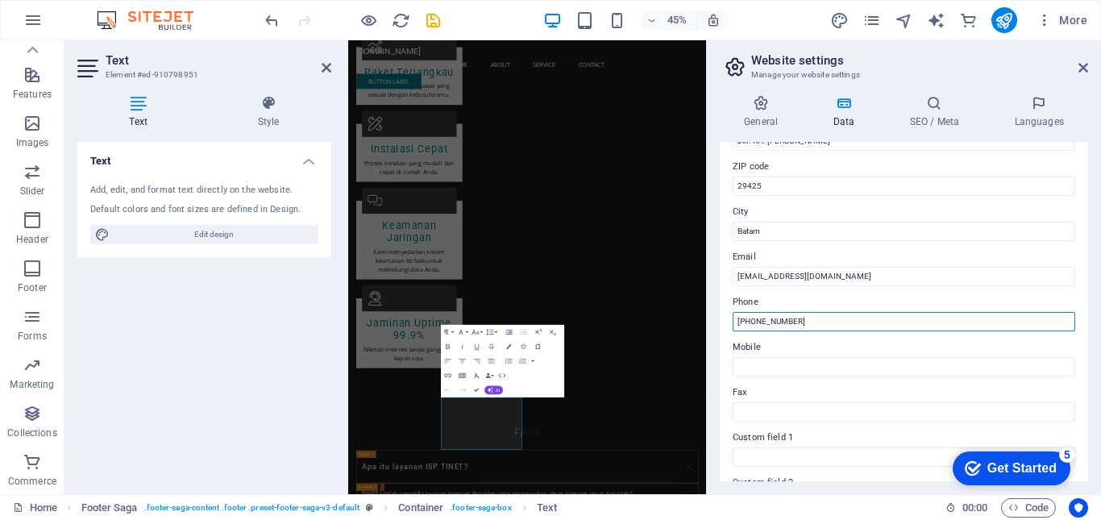
drag, startPoint x: 828, startPoint y: 325, endPoint x: 729, endPoint y: 333, distance: 99.5
click at [729, 333] on div "Contact data for this website. This can be used everywhere on the website and w…" at bounding box center [904, 311] width 368 height 339
type input "[PHONE_NUMBER]"
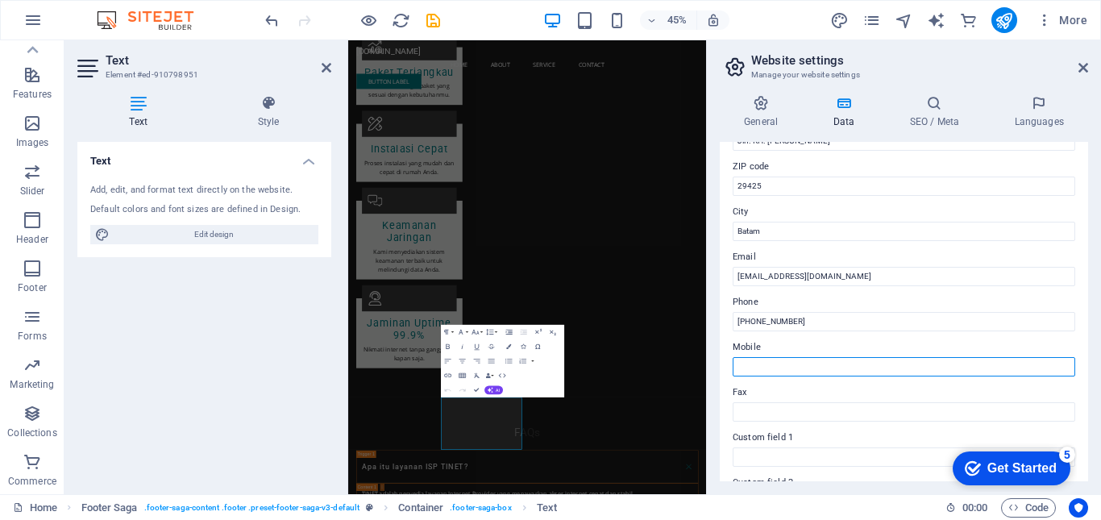
click at [738, 366] on input "Mobile" at bounding box center [904, 366] width 343 height 19
paste input "[PHONE_NUMBER]"
type input "[PHONE_NUMBER]"
drag, startPoint x: 1084, startPoint y: 272, endPoint x: 1088, endPoint y: 293, distance: 21.3
click at [1075, 293] on div "General Data SEO / Meta Languages Website name [DOMAIN_NAME] Logo Drag files he…" at bounding box center [904, 288] width 394 height 412
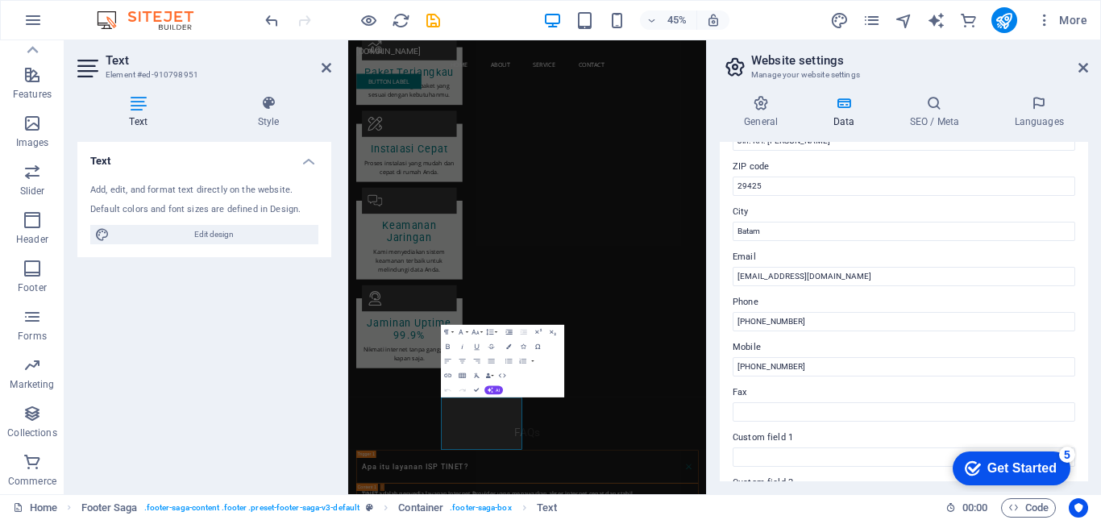
drag, startPoint x: 1088, startPoint y: 293, endPoint x: 1086, endPoint y: 342, distance: 49.2
click at [1075, 342] on div "General Data SEO / Meta Languages Website name [DOMAIN_NAME] Logo Drag files he…" at bounding box center [904, 288] width 394 height 412
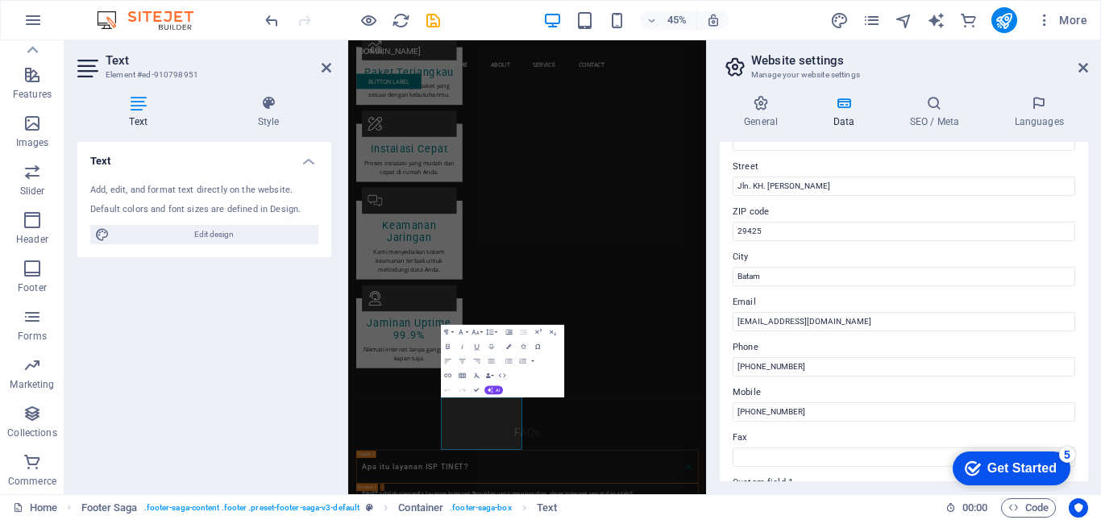
scroll to position [163, 0]
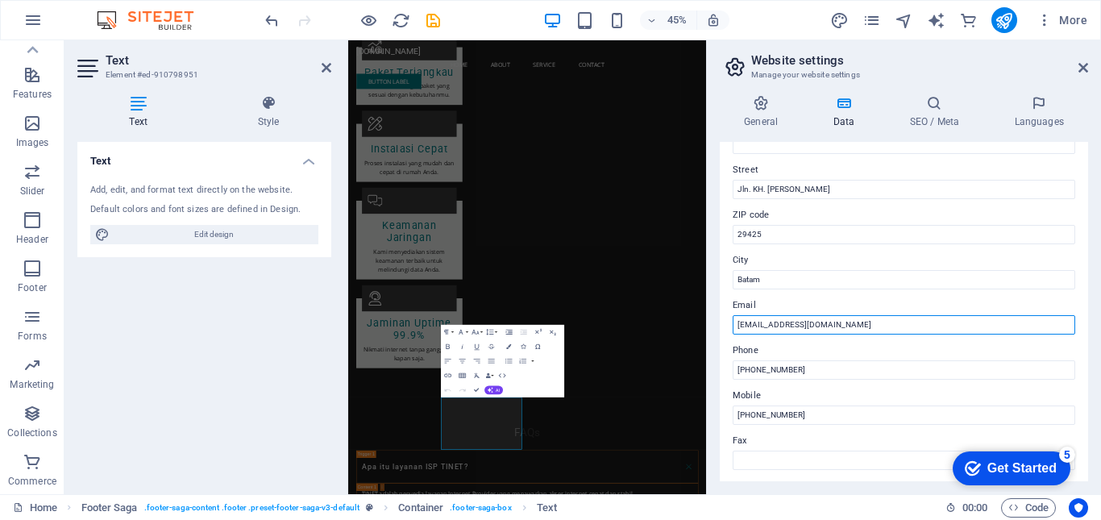
drag, startPoint x: 838, startPoint y: 323, endPoint x: 744, endPoint y: 325, distance: 94.3
click at [744, 325] on input "[EMAIL_ADDRESS][DOMAIN_NAME]" at bounding box center [904, 324] width 343 height 19
click at [855, 321] on input "[EMAIL_ADDRESS][DOMAIN_NAME]" at bounding box center [904, 324] width 343 height 19
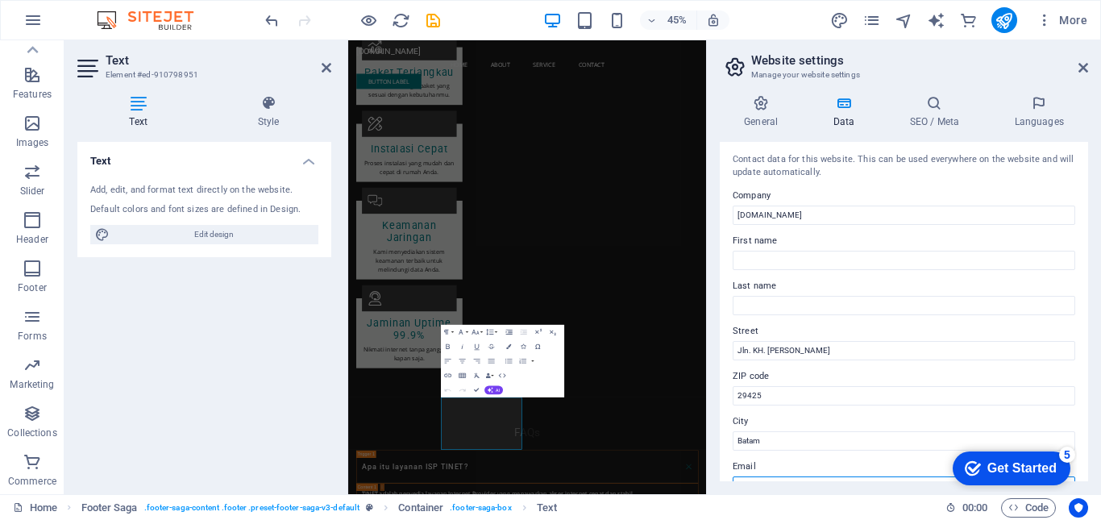
scroll to position [0, 0]
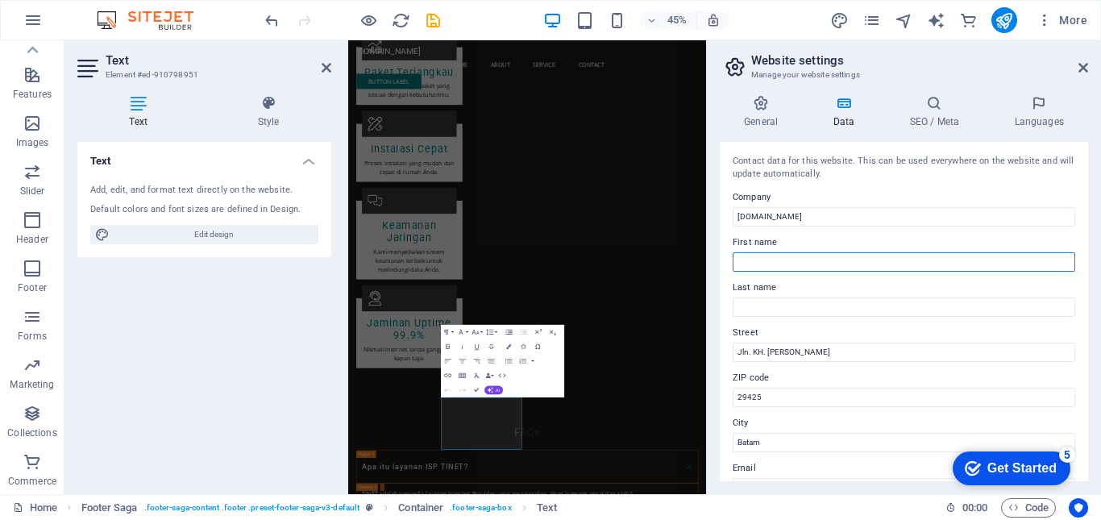
click at [910, 264] on input "First name" at bounding box center [904, 261] width 343 height 19
type input "[PERSON_NAME]"
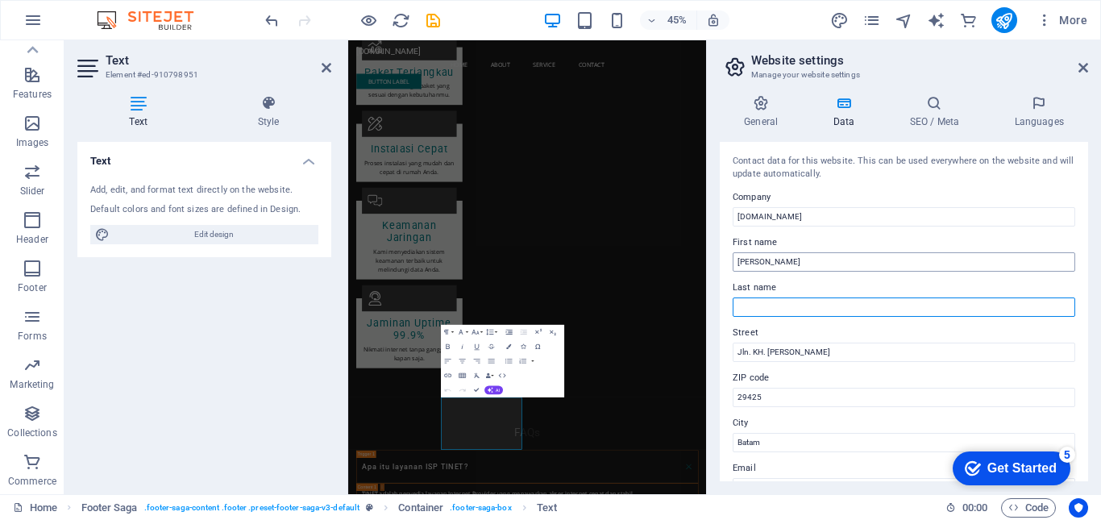
type input "syahputra"
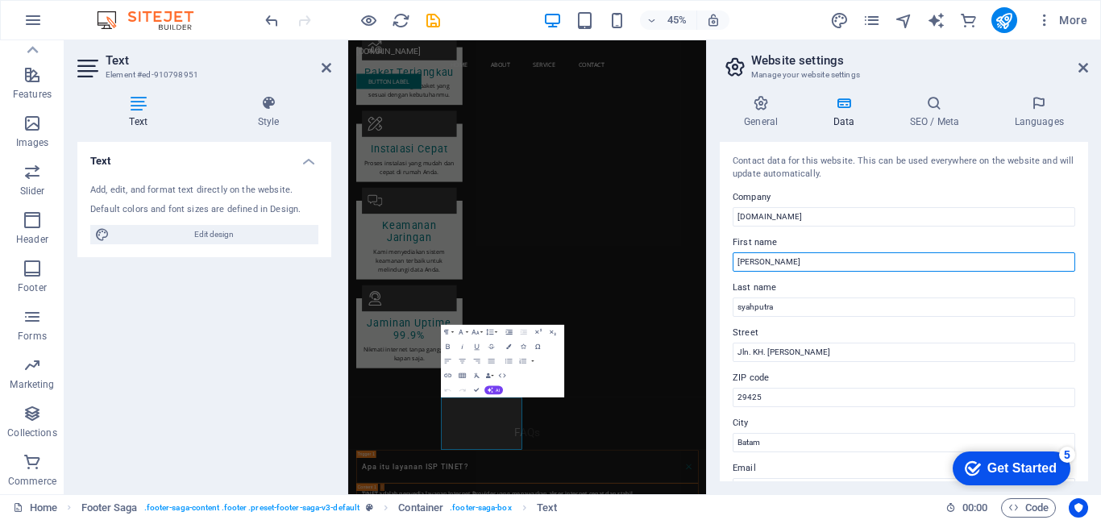
click at [775, 268] on input "[PERSON_NAME]" at bounding box center [904, 261] width 343 height 19
click at [742, 267] on input "[PERSON_NAME]" at bounding box center [904, 261] width 343 height 19
click at [766, 264] on input "[DEMOGRAPHIC_DATA]" at bounding box center [904, 261] width 343 height 19
type input "[PERSON_NAME]"
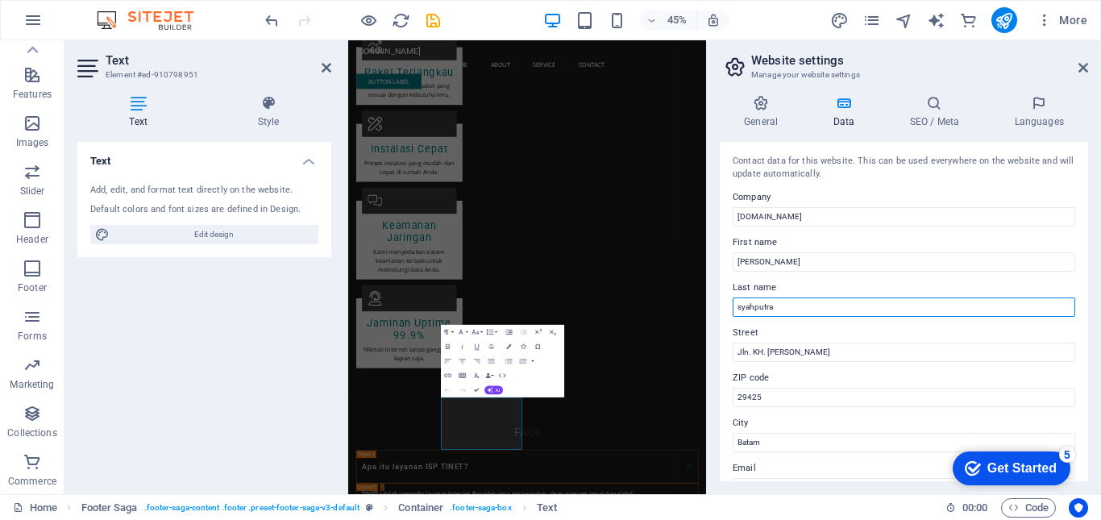
click at [739, 310] on input "syahputra" at bounding box center [904, 306] width 343 height 19
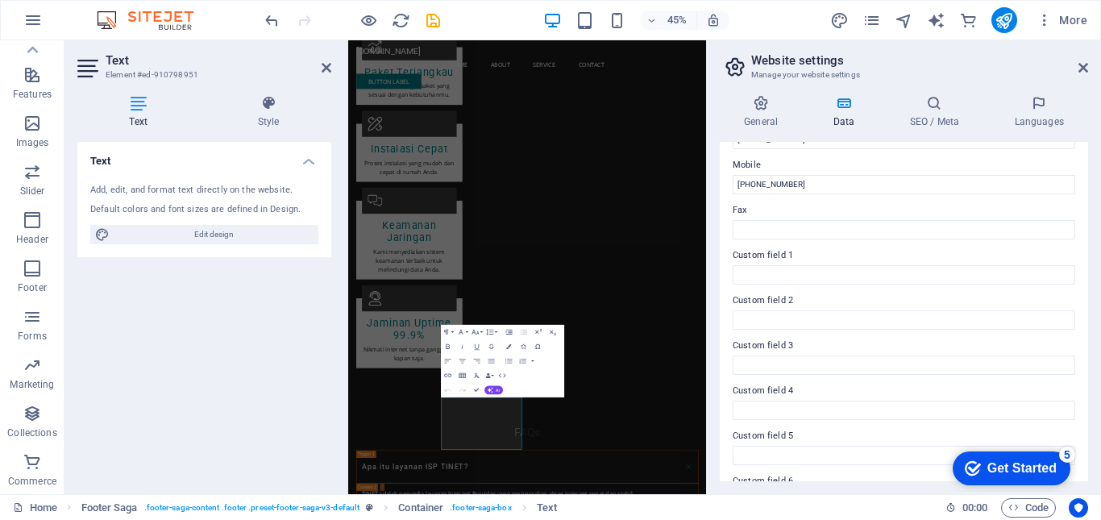
scroll to position [435, 0]
type input "Syahputra"
click at [976, 427] on div "checkmark Get Started 5" at bounding box center [1012, 468] width 118 height 34
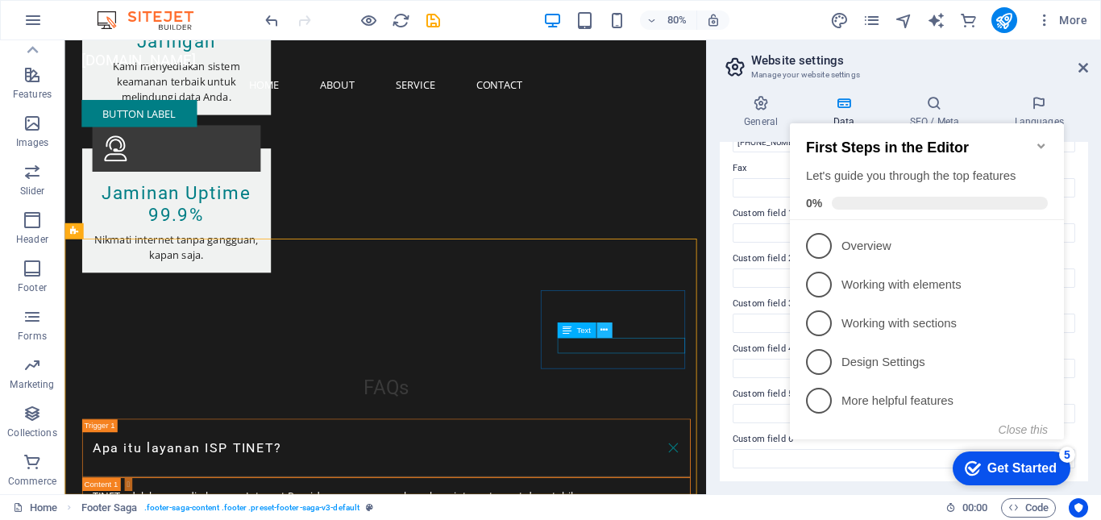
click at [601, 333] on icon at bounding box center [604, 330] width 7 height 14
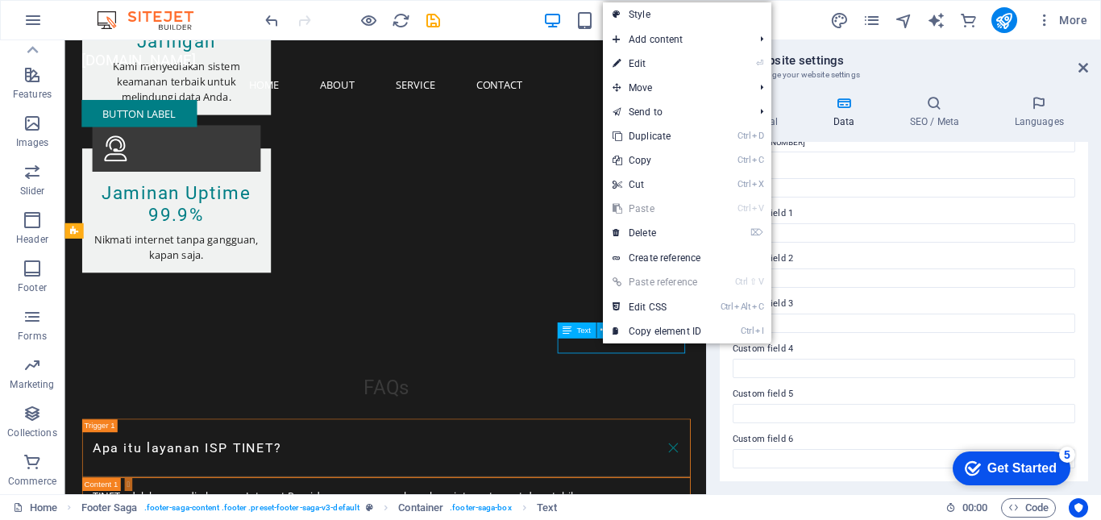
click at [582, 334] on span "Text" at bounding box center [583, 330] width 15 height 8
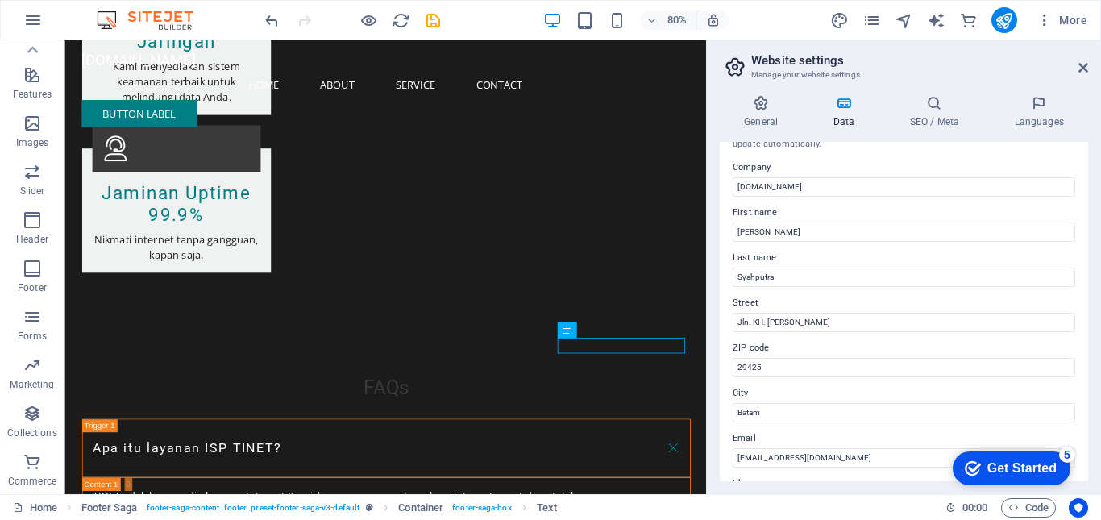
scroll to position [0, 0]
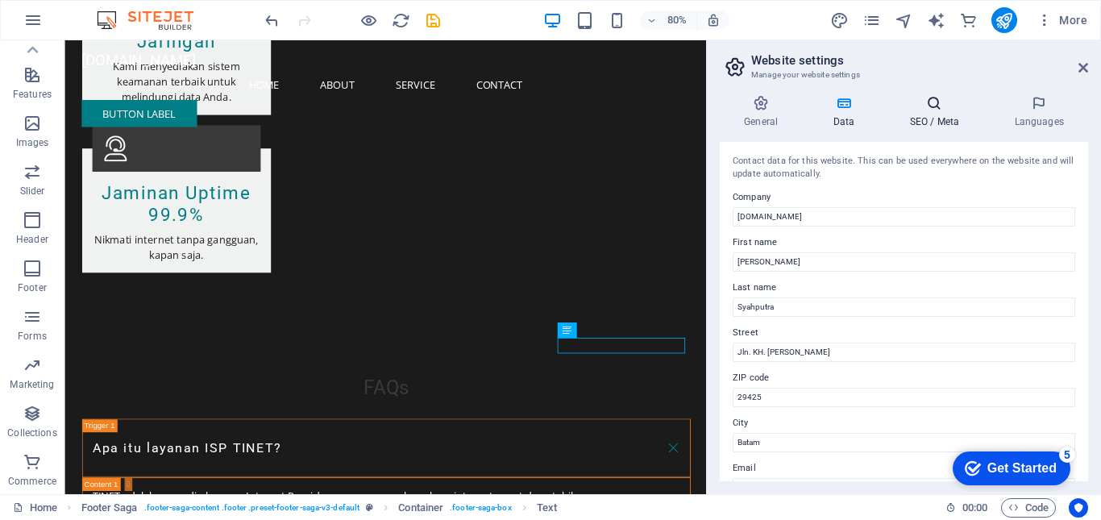
click at [935, 114] on h4 "SEO / Meta" at bounding box center [937, 112] width 105 height 34
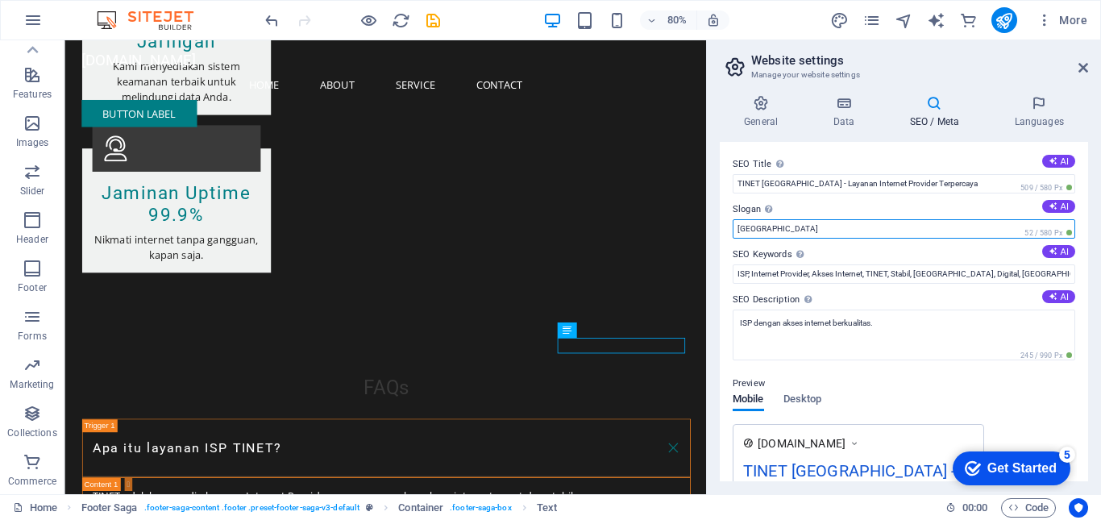
drag, startPoint x: 766, startPoint y: 229, endPoint x: 718, endPoint y: 231, distance: 48.4
click at [718, 231] on div "General Data SEO / Meta Languages Website name [DOMAIN_NAME] Logo Drag files he…" at bounding box center [904, 288] width 394 height 412
type input "tinet"
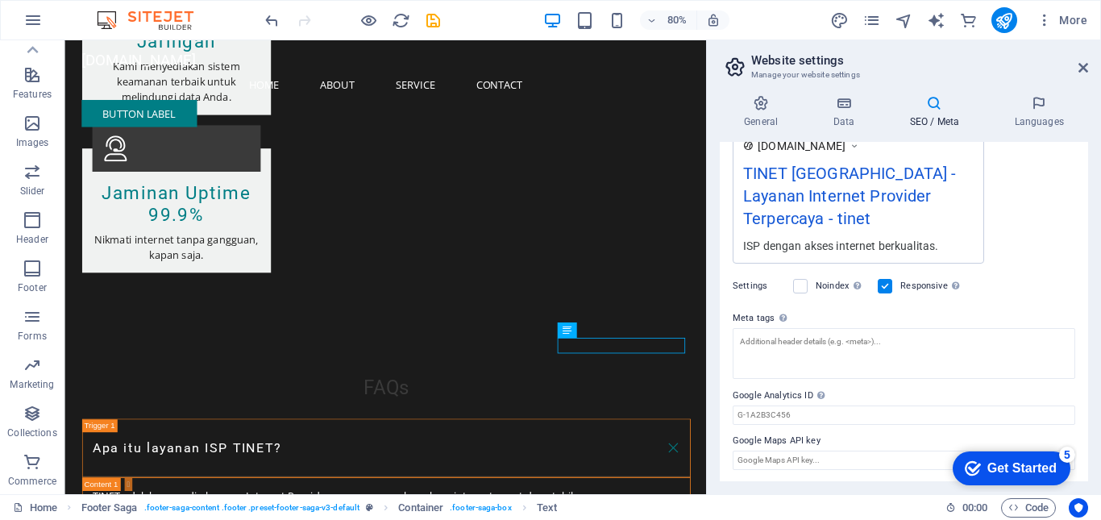
scroll to position [299, 0]
click at [1018, 121] on h4 "Languages" at bounding box center [1039, 112] width 98 height 34
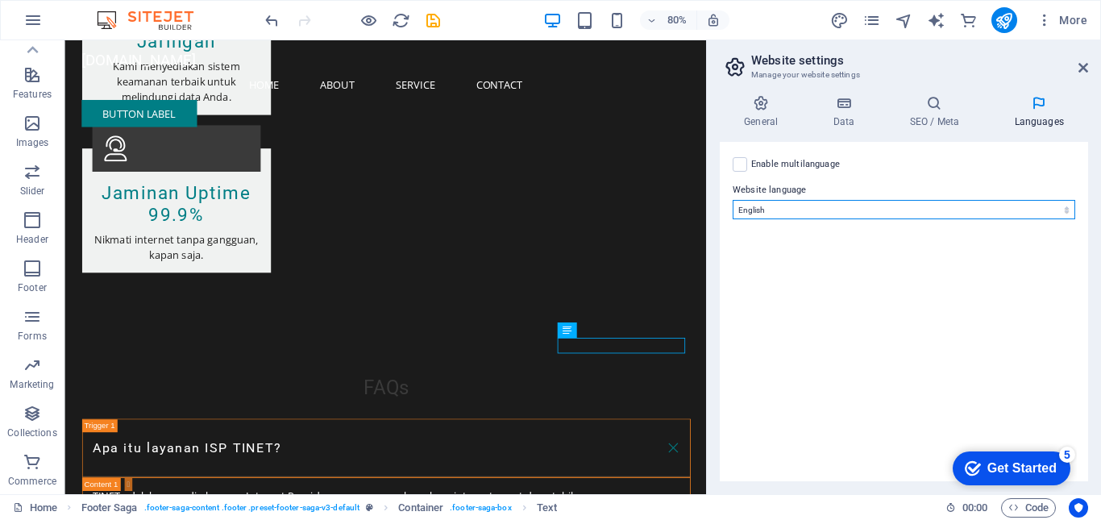
click at [942, 204] on select "Abkhazian Afar Afrikaans Akan Albanian Amharic Arabic Aragonese Armenian Assame…" at bounding box center [904, 209] width 343 height 19
click at [940, 206] on select "Abkhazian Afar Afrikaans Akan Albanian Amharic Arabic Aragonese Armenian Assame…" at bounding box center [904, 209] width 343 height 19
click at [741, 168] on label at bounding box center [740, 164] width 15 height 15
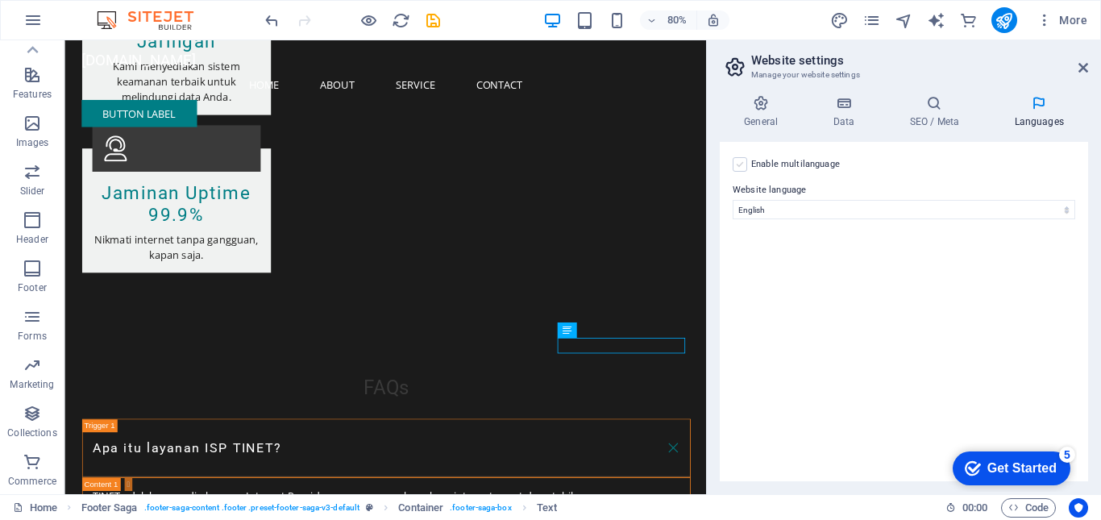
click at [0, 0] on input "Enable multilanguage To disable multilanguage delete all languages until only o…" at bounding box center [0, 0] width 0 height 0
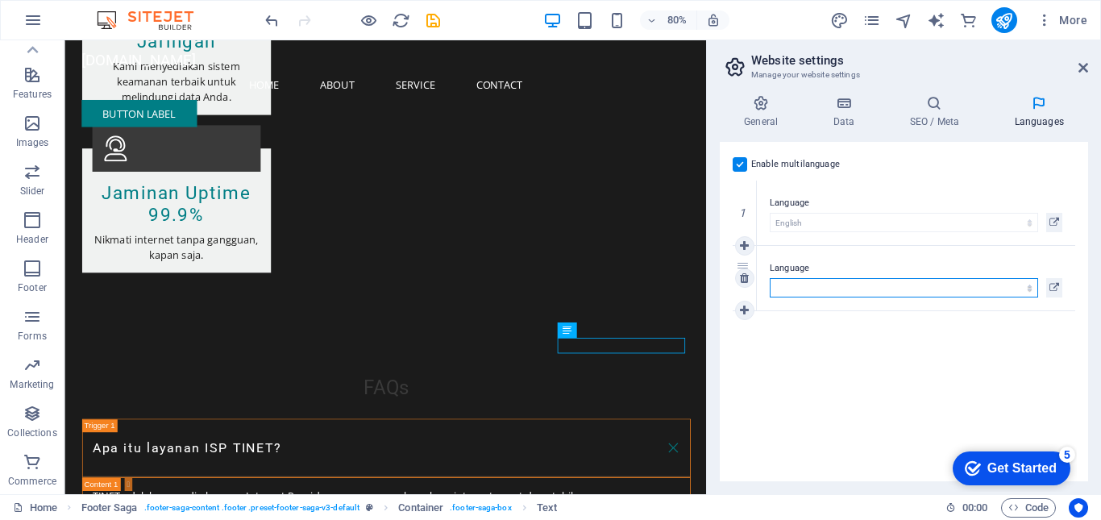
click at [1000, 293] on select "Abkhazian Afar Afrikaans Akan Albanian Amharic Arabic Aragonese Armenian Assame…" at bounding box center [904, 287] width 268 height 19
select select "70"
click at [770, 278] on select "Abkhazian Afar Afrikaans Akan Albanian Amharic Arabic Aragonese Armenian Assame…" at bounding box center [904, 287] width 268 height 19
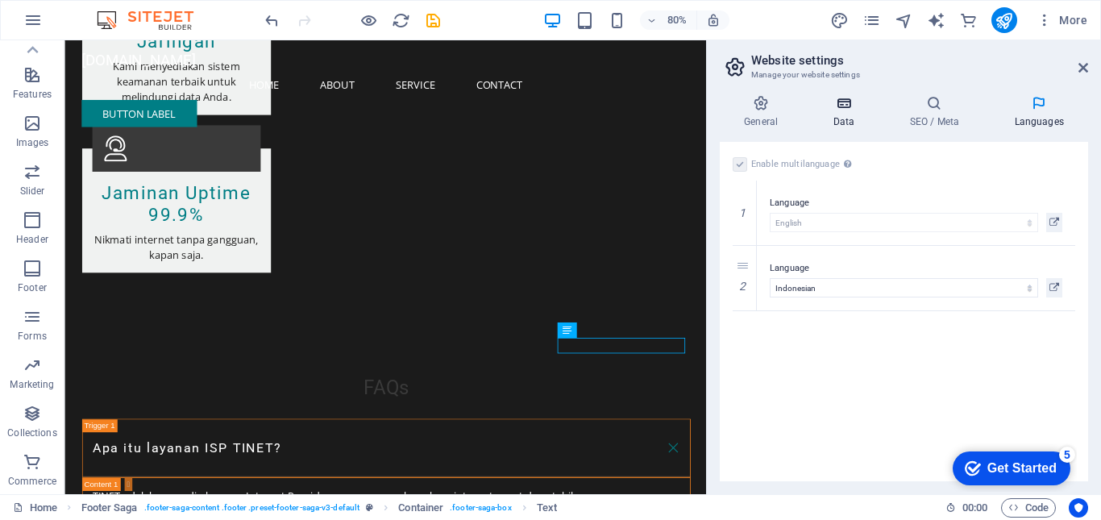
click at [851, 119] on h4 "Data" at bounding box center [847, 112] width 77 height 34
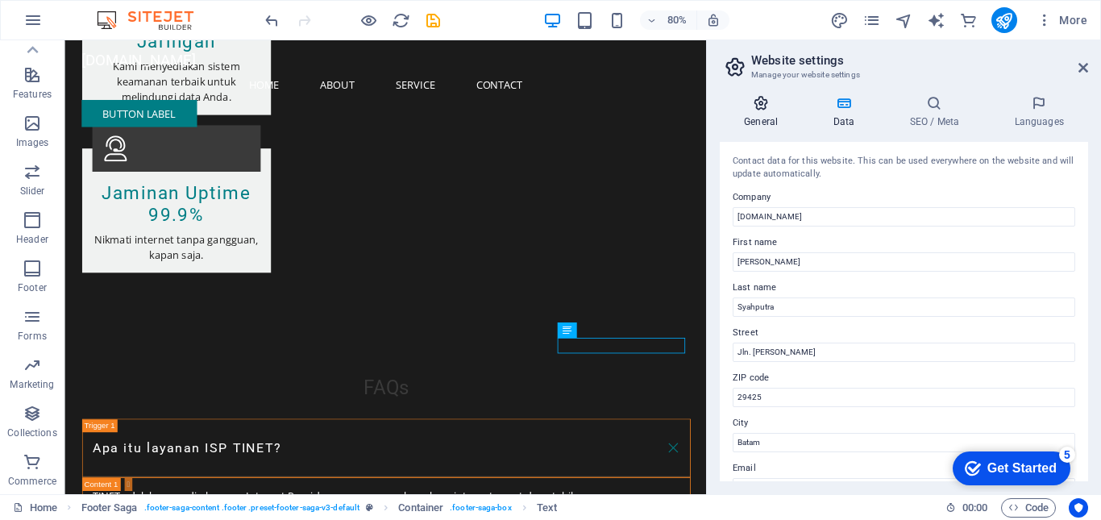
click at [766, 117] on h4 "General" at bounding box center [764, 112] width 89 height 34
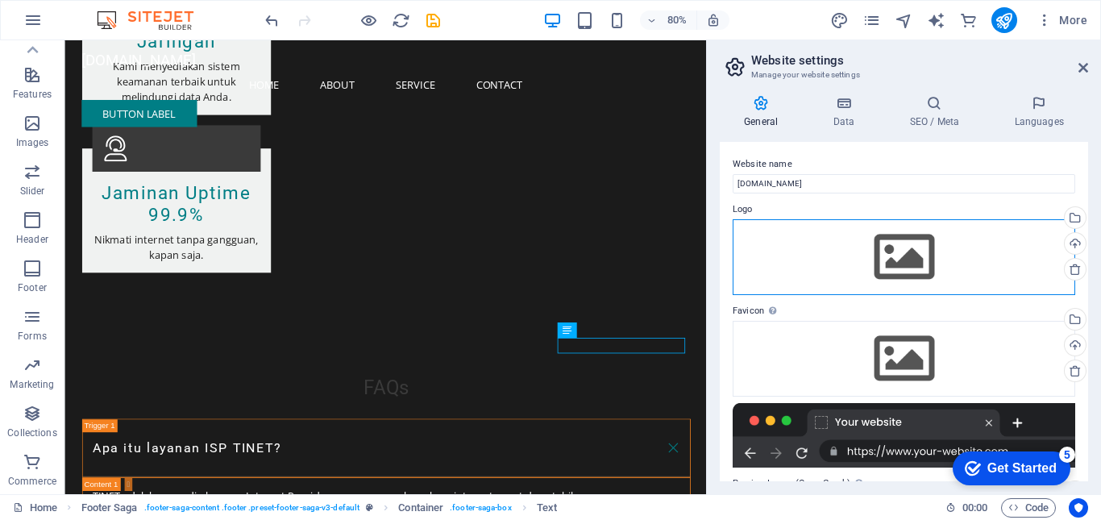
click at [872, 254] on div "Drag files here, click to choose files or select files from Files or our free s…" at bounding box center [904, 257] width 343 height 76
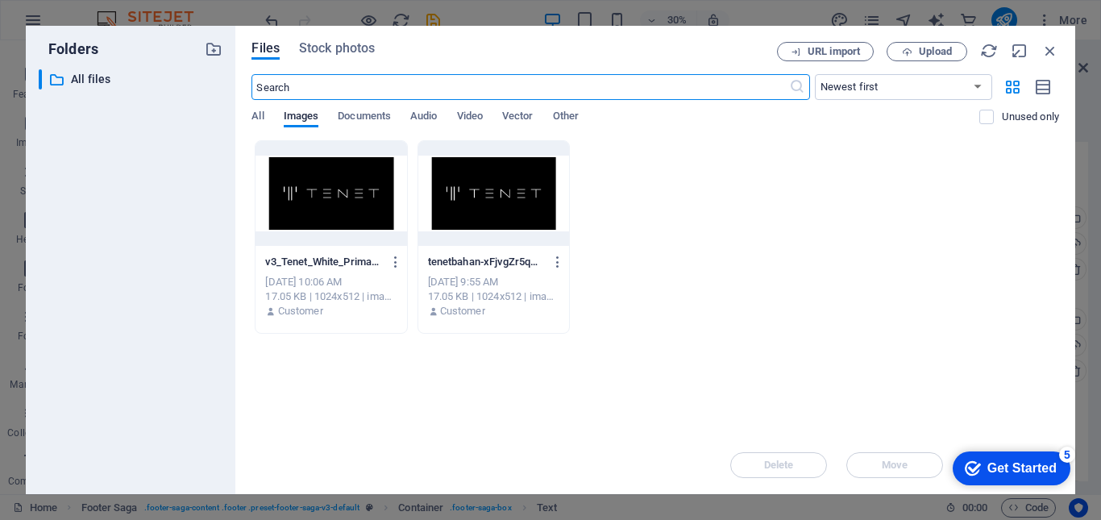
scroll to position [1567, 0]
click at [317, 206] on div at bounding box center [331, 193] width 151 height 105
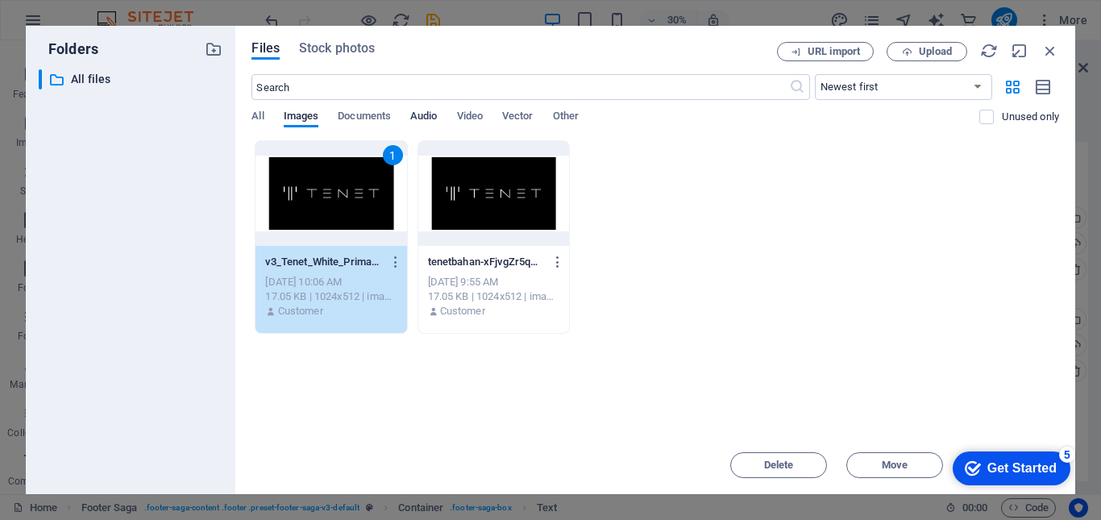
click at [421, 121] on span "Audio" at bounding box center [423, 117] width 27 height 23
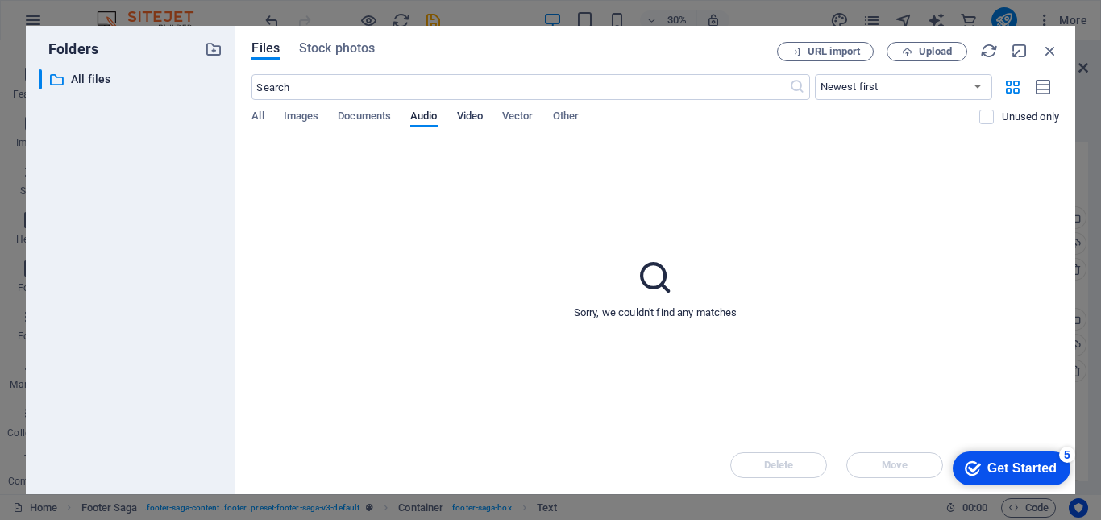
click at [464, 115] on span "Video" at bounding box center [470, 117] width 26 height 23
click at [526, 116] on span "Vector" at bounding box center [517, 117] width 31 height 23
click at [855, 54] on span "URL import" at bounding box center [834, 52] width 52 height 10
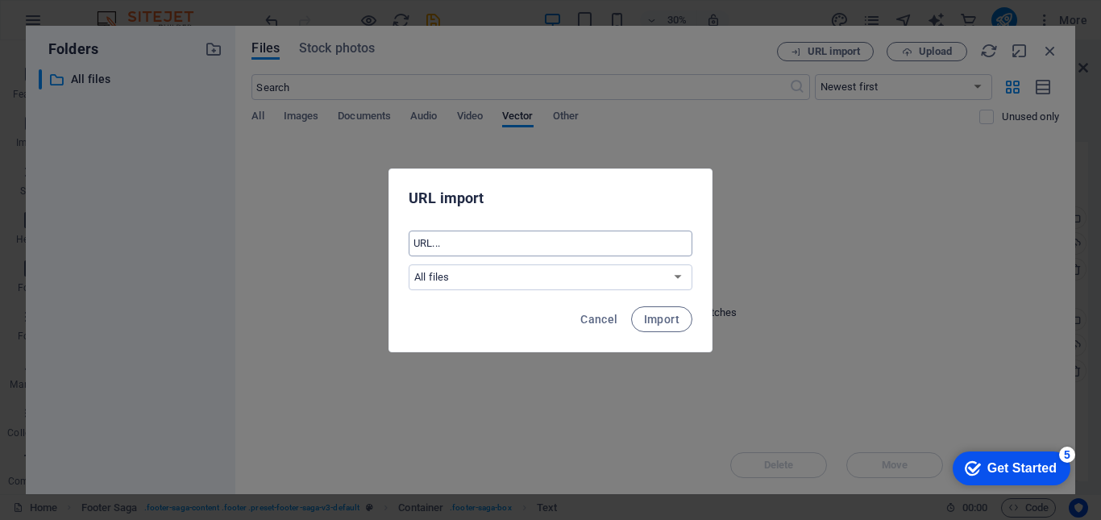
click at [600, 252] on input "text" at bounding box center [551, 244] width 284 height 26
click at [595, 287] on select "All files" at bounding box center [551, 277] width 284 height 26
click at [784, 240] on div "URL import ​ All files Cancel Import" at bounding box center [550, 260] width 1101 height 520
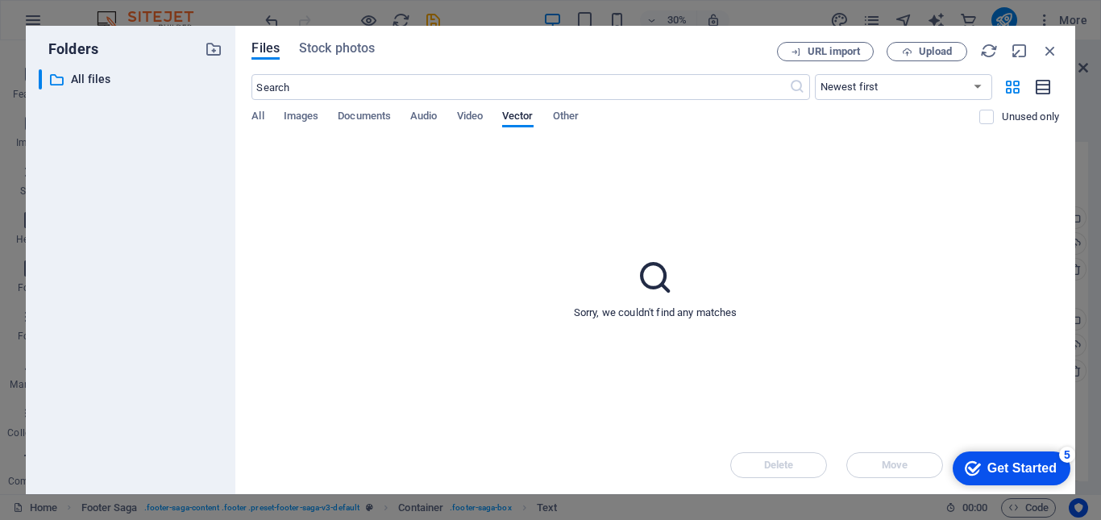
click at [1043, 88] on icon "button" at bounding box center [1044, 87] width 18 height 19
click at [1053, 52] on icon "button" at bounding box center [1051, 51] width 18 height 18
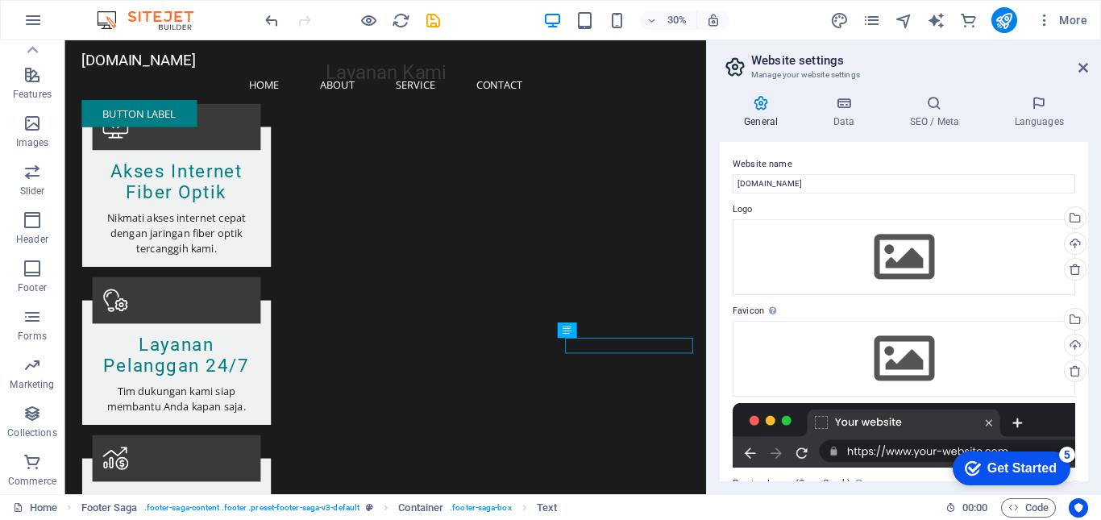
scroll to position [2513, 0]
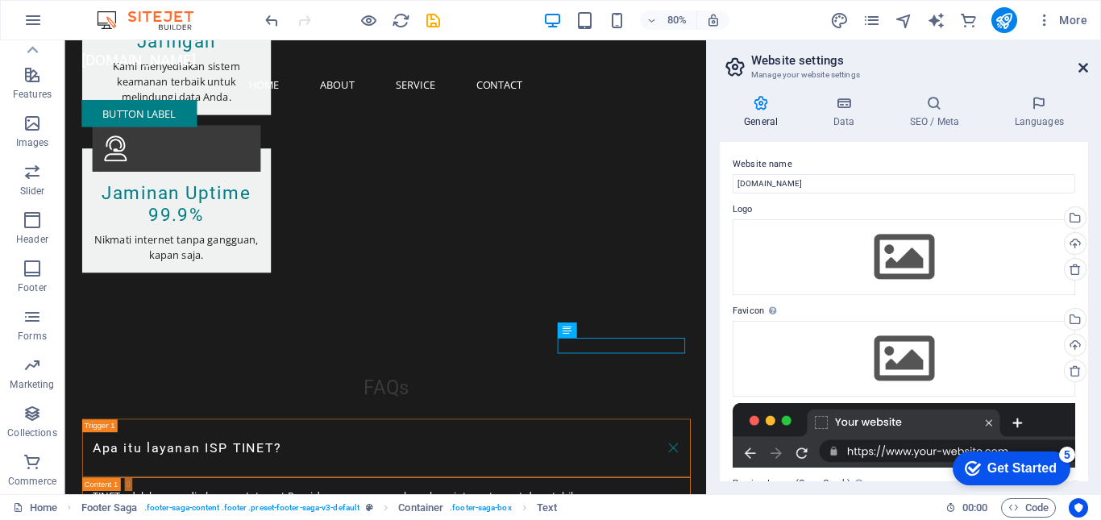
click at [1075, 69] on icon at bounding box center [1084, 67] width 10 height 13
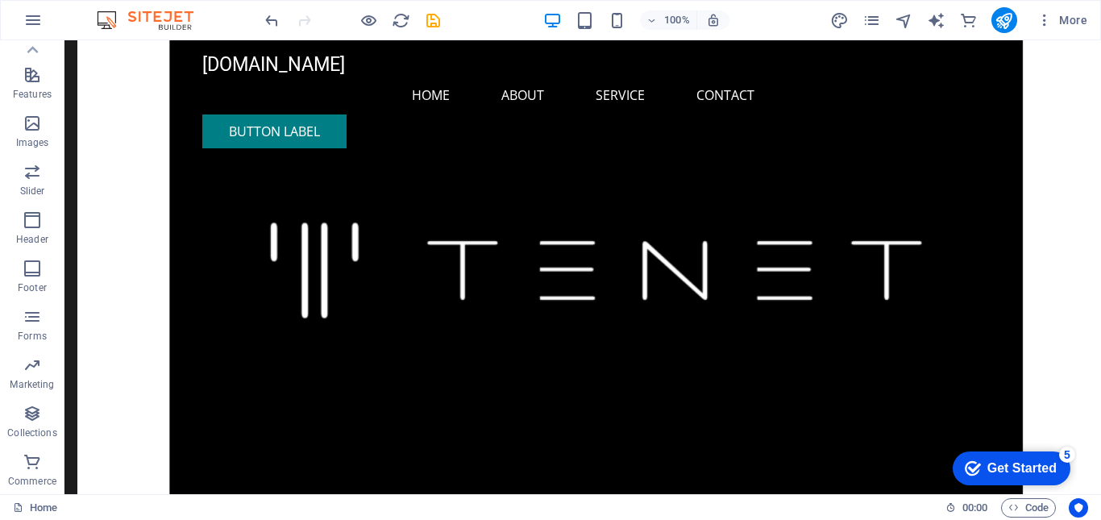
scroll to position [0, 0]
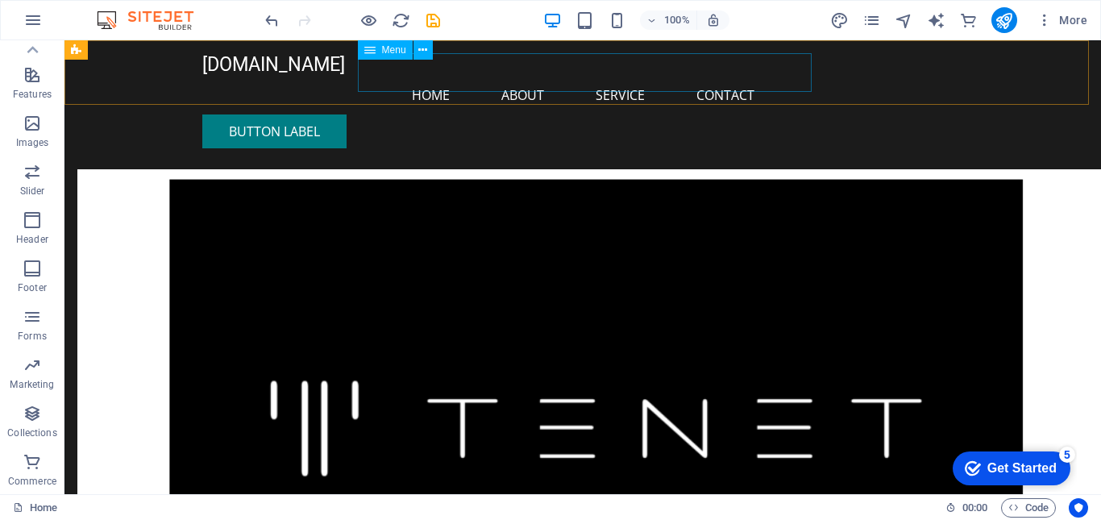
click at [708, 76] on nav "Home About Service Contact" at bounding box center [582, 95] width 761 height 39
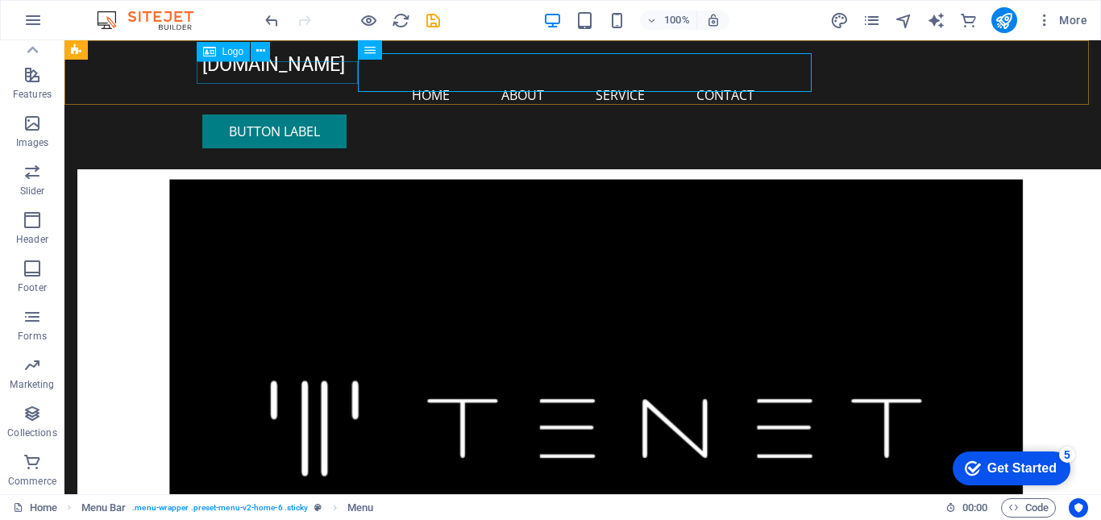
click at [238, 52] on span "Logo" at bounding box center [234, 52] width 22 height 10
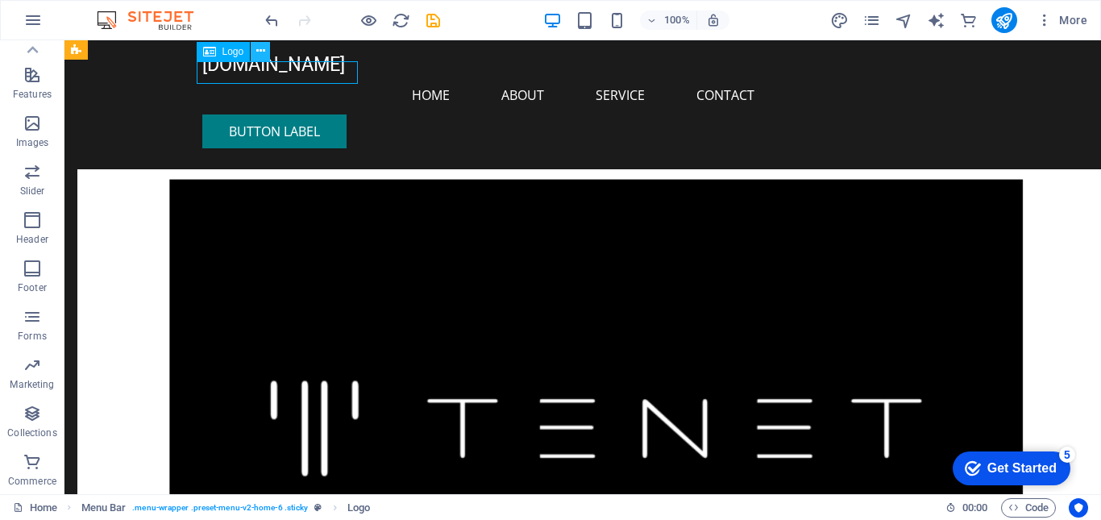
click at [264, 52] on icon at bounding box center [260, 51] width 9 height 17
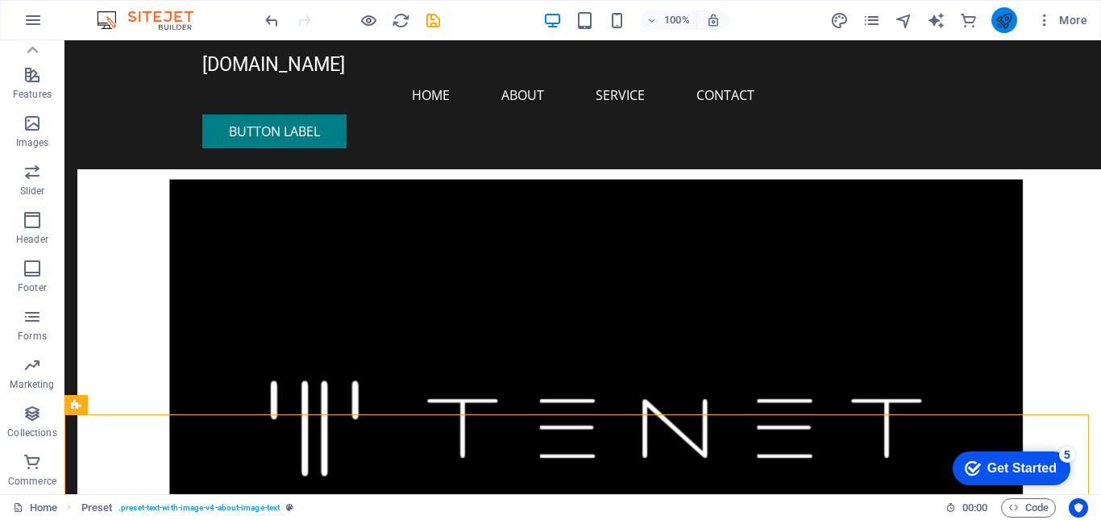
click at [1000, 31] on button "publish" at bounding box center [1005, 20] width 26 height 26
